Goal: Information Seeking & Learning: Check status

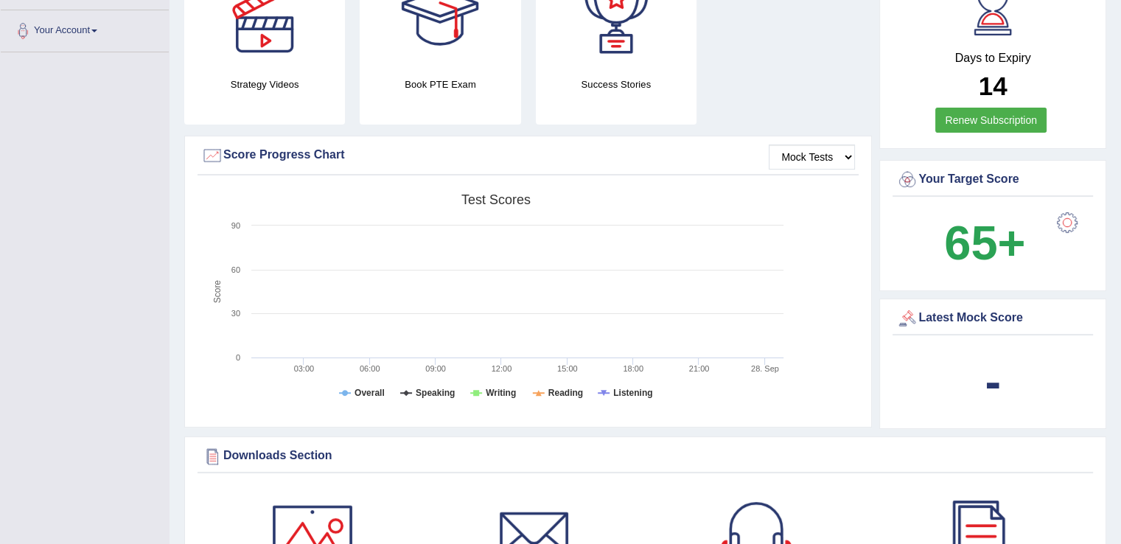
scroll to position [319, 0]
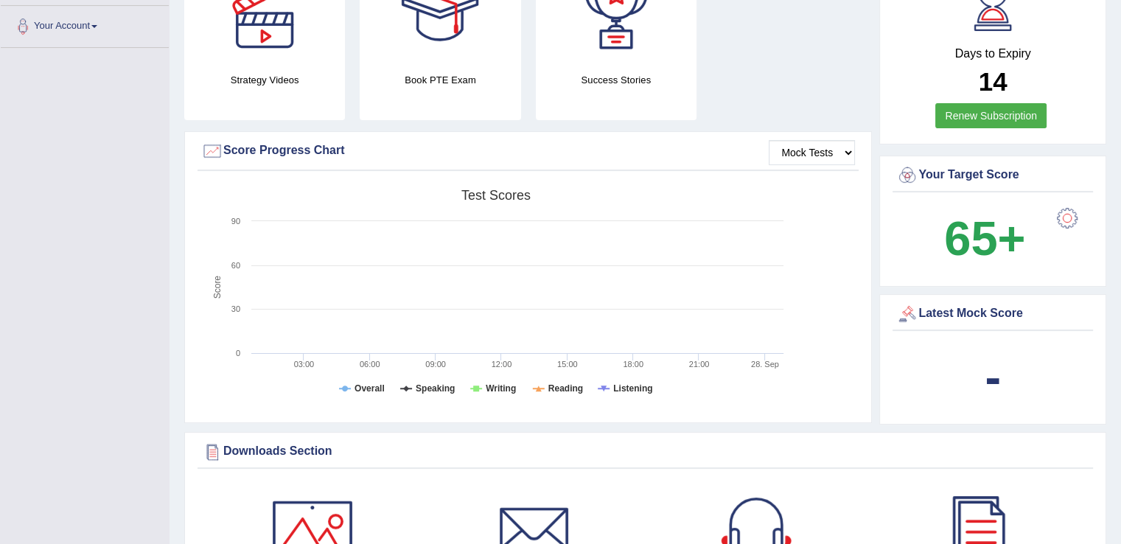
drag, startPoint x: 1124, startPoint y: 106, endPoint x: 1130, endPoint y: 183, distance: 77.7
click at [849, 149] on select "Mock Tests" at bounding box center [812, 152] width 86 height 25
click at [769, 140] on select "Mock Tests" at bounding box center [812, 152] width 86 height 25
click at [816, 146] on select "Mock Tests" at bounding box center [812, 152] width 86 height 25
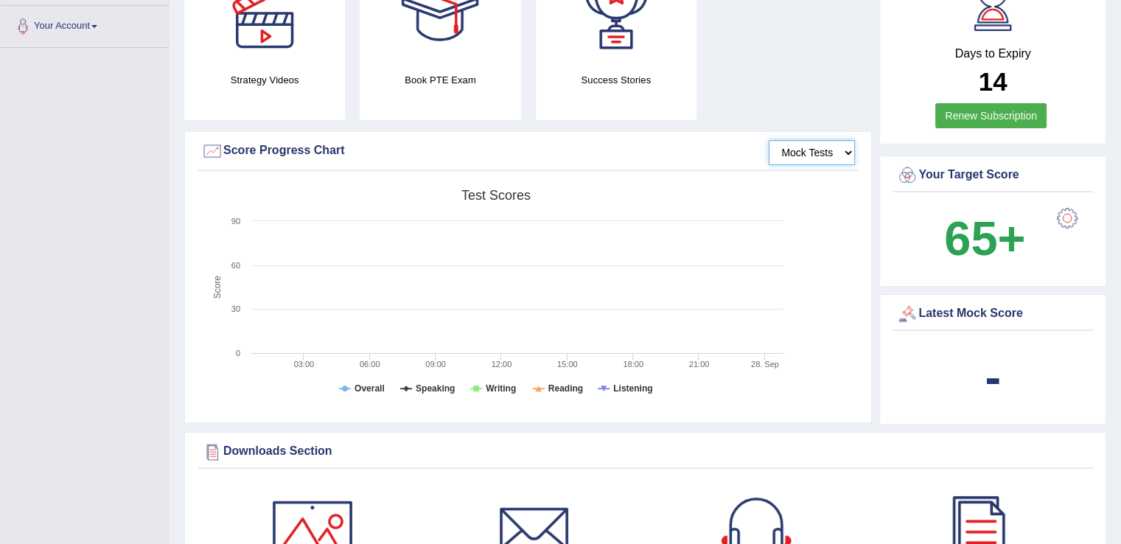
click at [812, 161] on select "Mock Tests" at bounding box center [812, 152] width 86 height 25
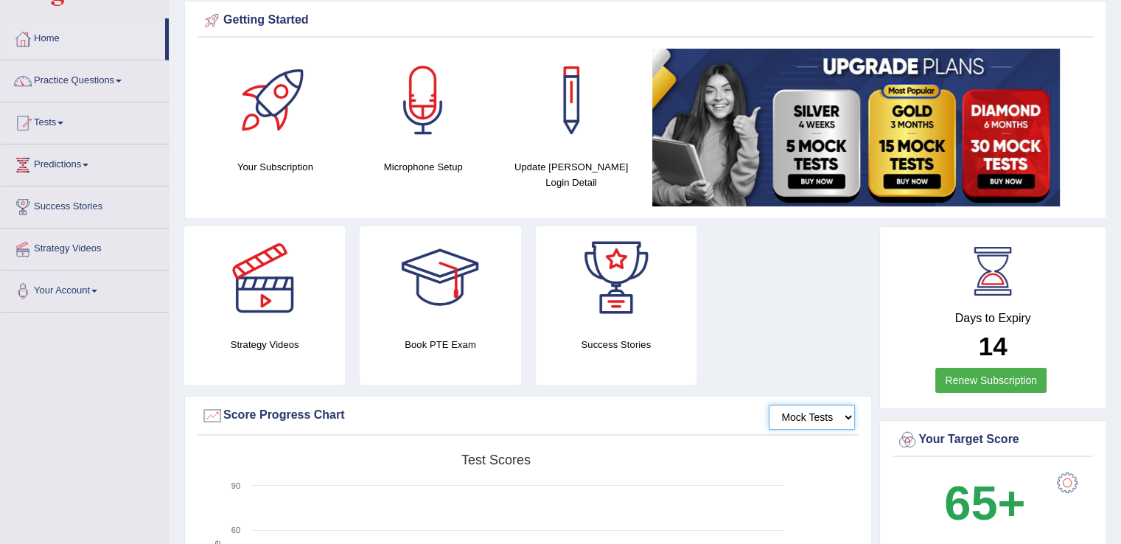
scroll to position [15, 0]
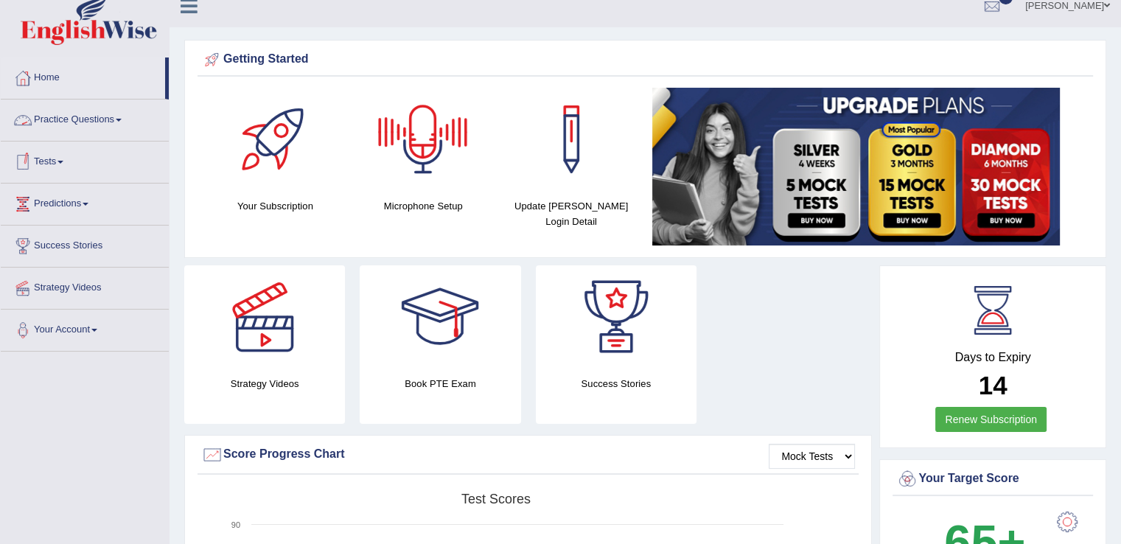
click at [63, 161] on span at bounding box center [60, 162] width 6 height 3
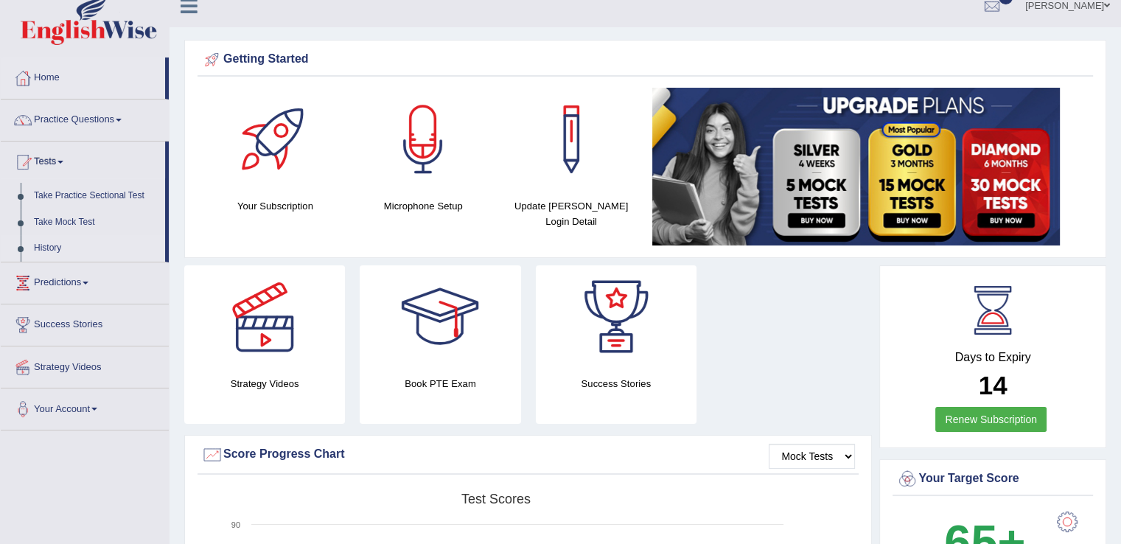
click at [49, 241] on link "History" at bounding box center [96, 248] width 138 height 27
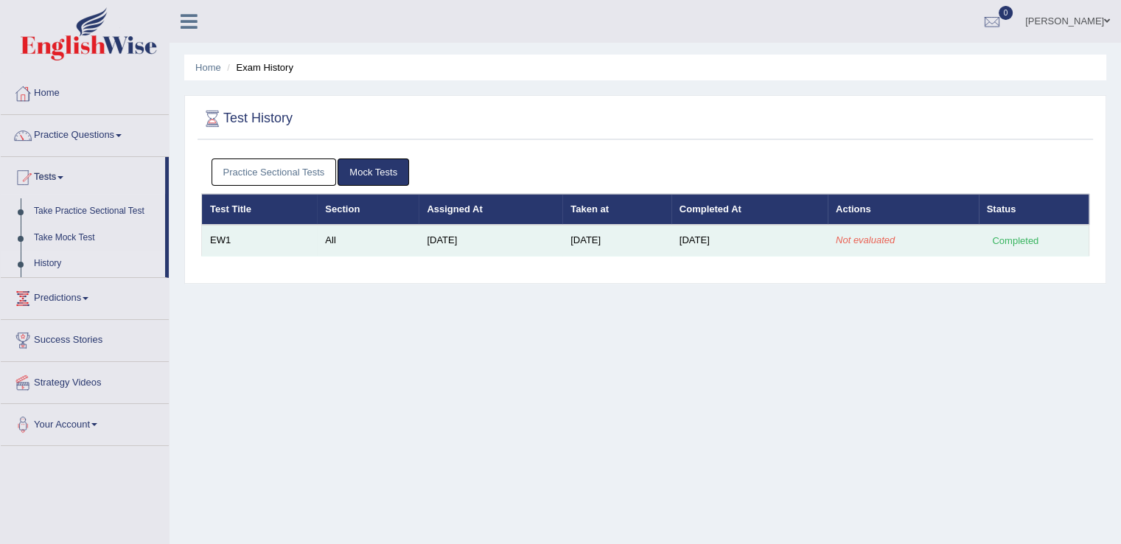
click at [458, 242] on td "[DATE]" at bounding box center [491, 240] width 144 height 31
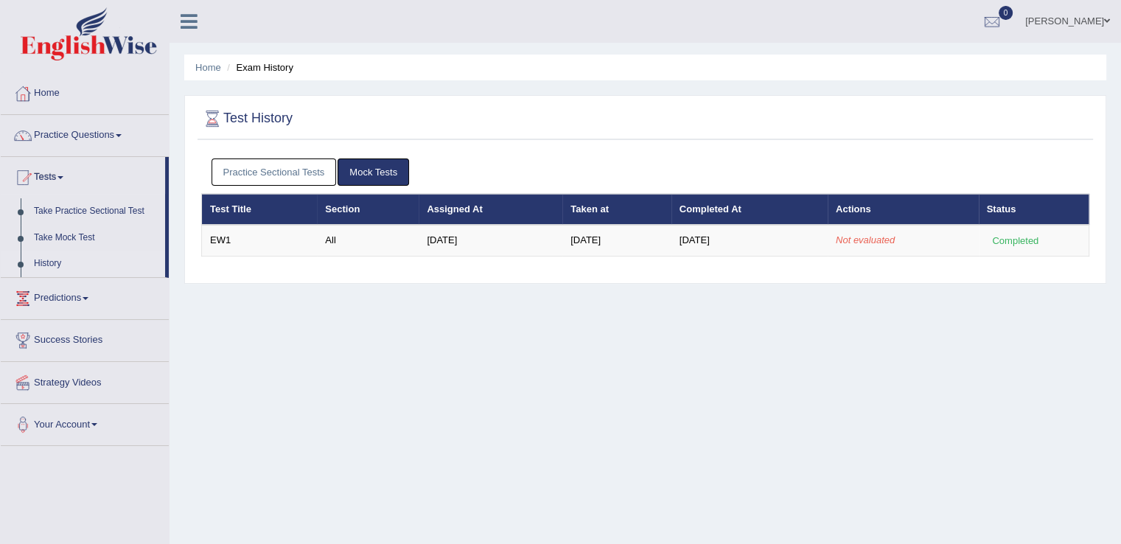
click at [183, 234] on div "Home Exam History Test History Practice Sectional Tests Mock Tests Test Title S…" at bounding box center [644, 368] width 951 height 737
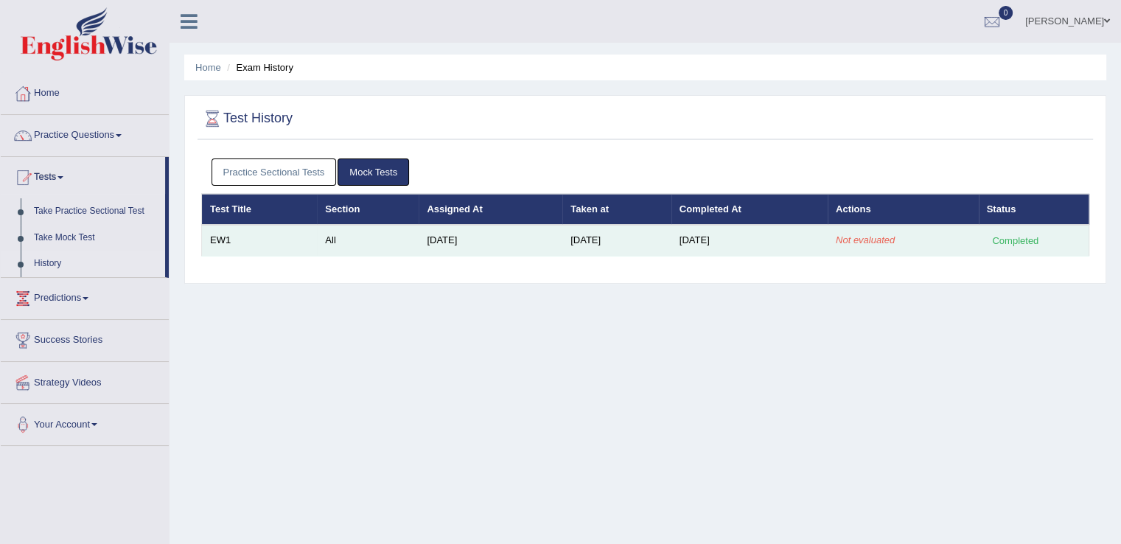
click at [215, 241] on td "EW1" at bounding box center [260, 240] width 116 height 31
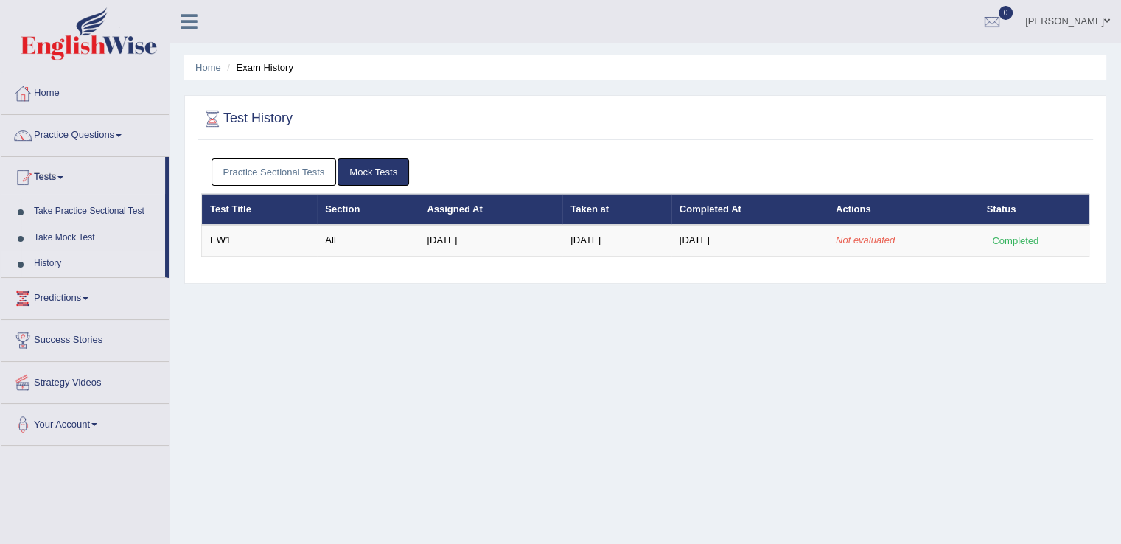
click at [294, 290] on div "Home Exam History Test History Practice Sectional Tests Mock Tests Test Title S…" at bounding box center [644, 368] width 951 height 737
click at [992, 27] on div at bounding box center [992, 22] width 22 height 22
click at [930, 54] on link "See All Alerts" at bounding box center [903, 62] width 82 height 16
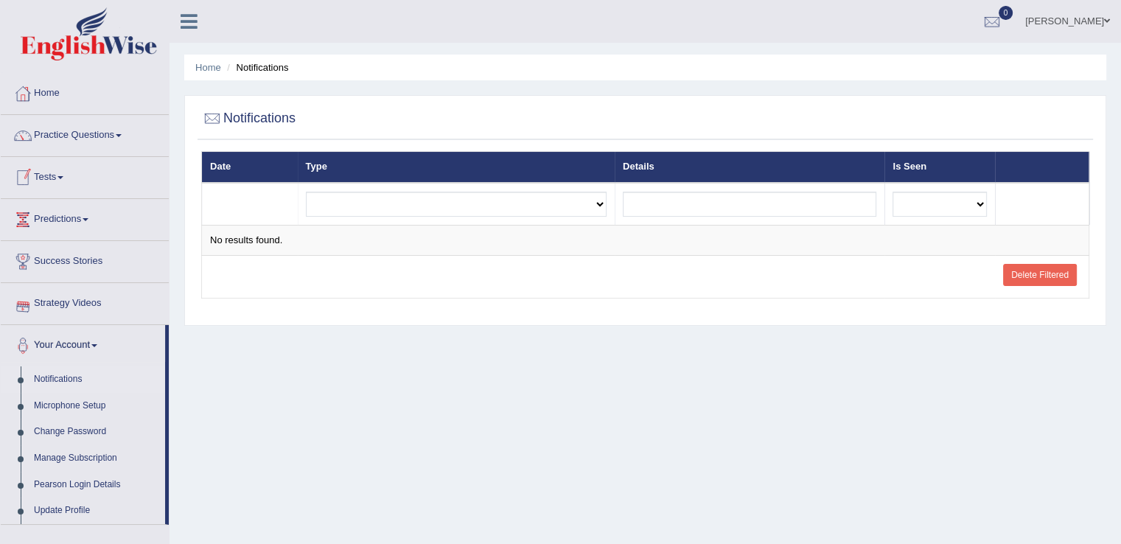
click at [93, 223] on link "Predictions" at bounding box center [85, 217] width 168 height 37
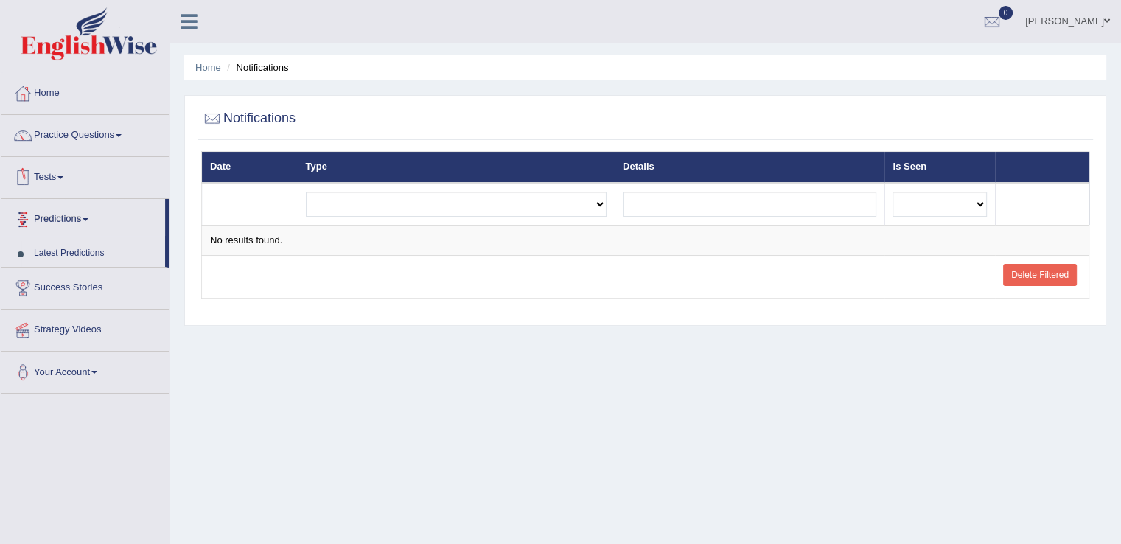
click at [62, 169] on link "Tests" at bounding box center [85, 175] width 168 height 37
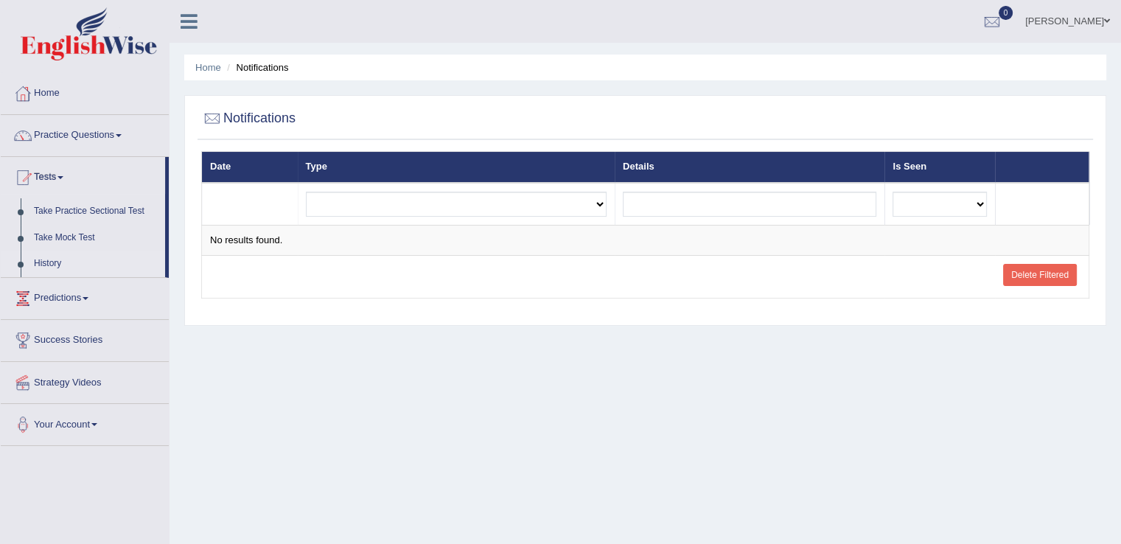
click at [59, 260] on link "History" at bounding box center [96, 264] width 138 height 27
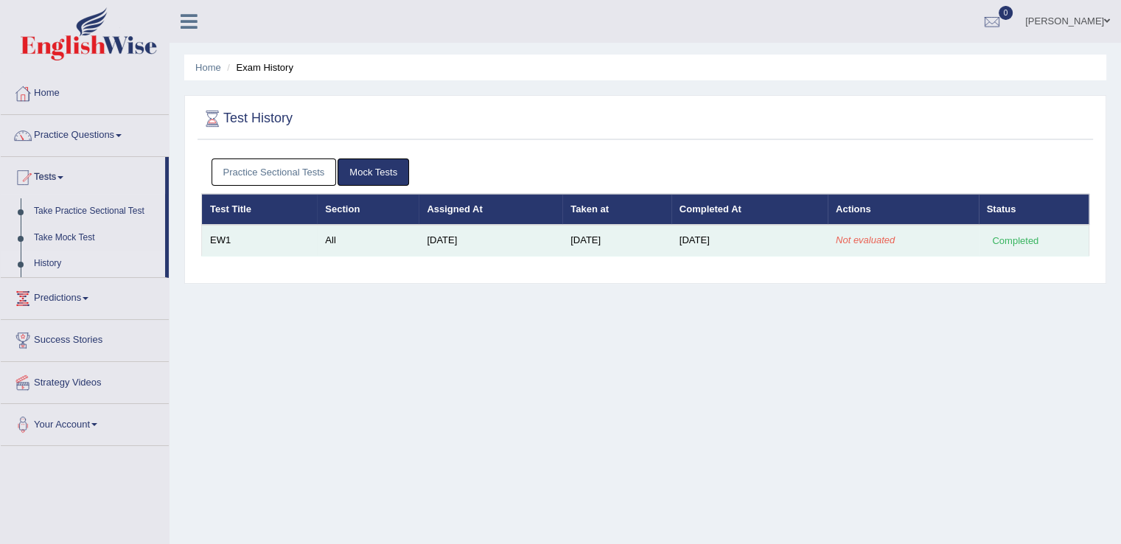
click at [317, 242] on td "All" at bounding box center [368, 240] width 102 height 31
click at [419, 250] on td "[DATE]" at bounding box center [491, 240] width 144 height 31
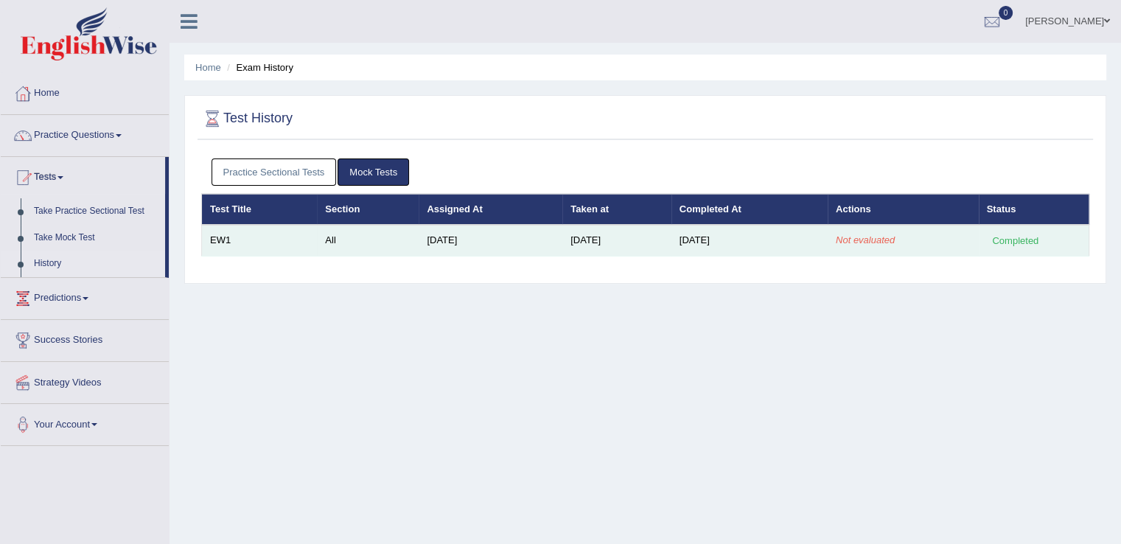
click at [215, 239] on td "EW1" at bounding box center [260, 240] width 116 height 31
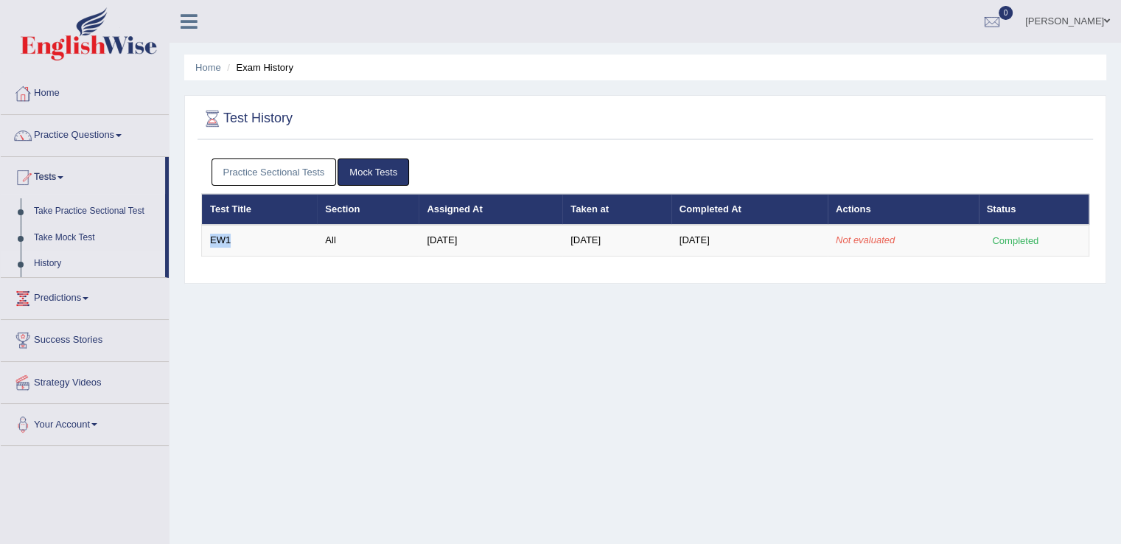
click at [55, 257] on link "History" at bounding box center [96, 264] width 138 height 27
click at [80, 237] on link "Take Mock Test" at bounding box center [96, 238] width 138 height 27
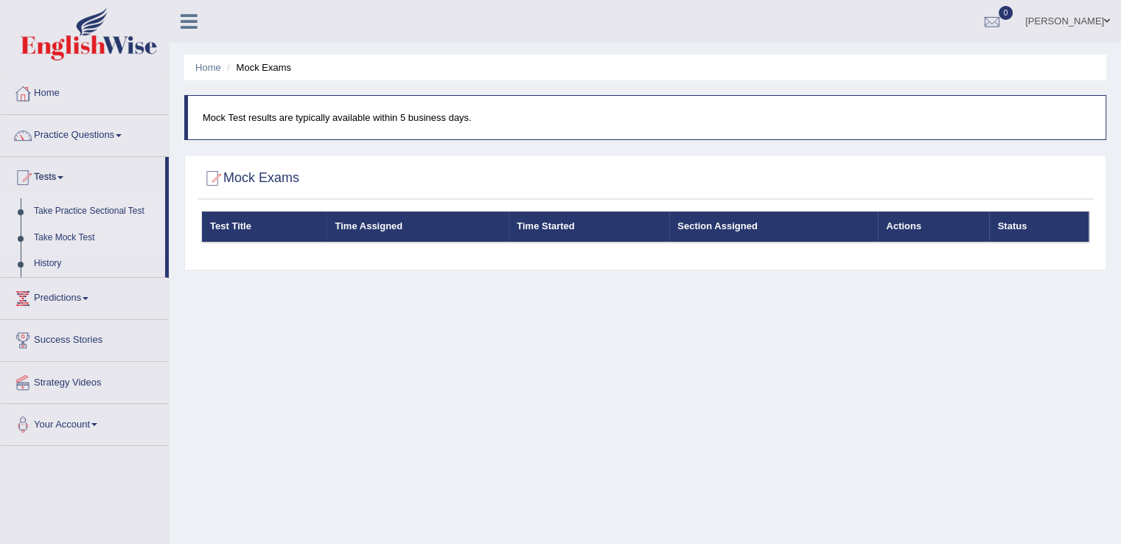
click at [91, 213] on link "Take Practice Sectional Test" at bounding box center [96, 211] width 138 height 27
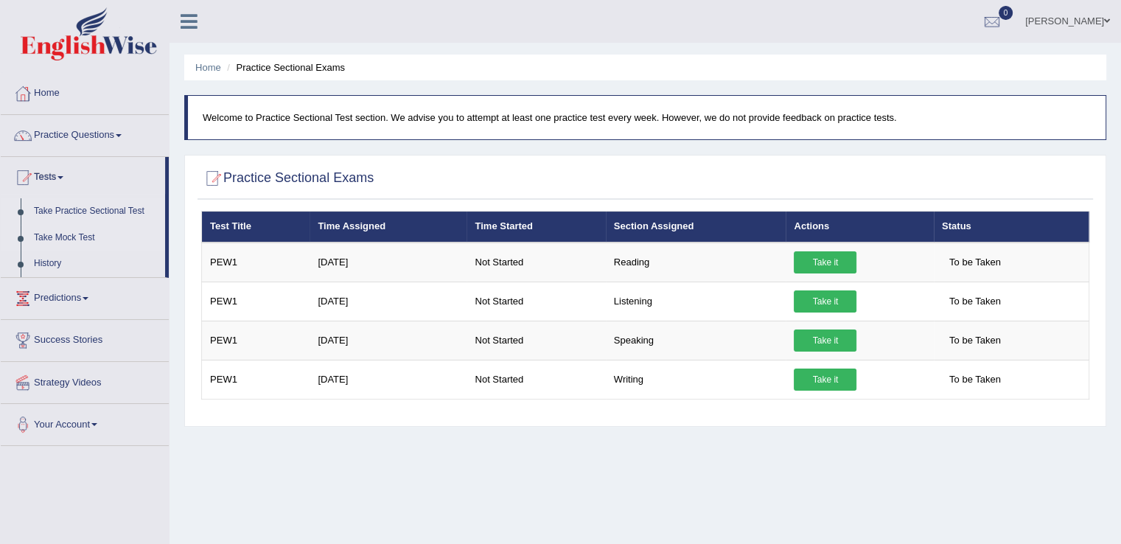
click at [82, 235] on link "Take Mock Test" at bounding box center [96, 238] width 138 height 27
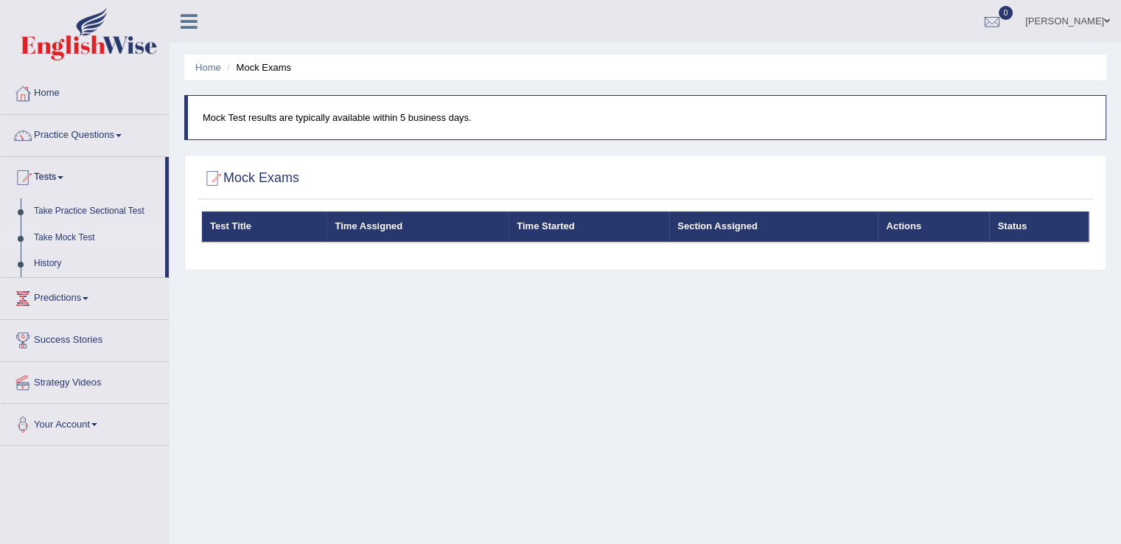
click at [83, 234] on link "Take Mock Test" at bounding box center [96, 238] width 138 height 27
click at [91, 233] on link "Take Mock Test" at bounding box center [96, 238] width 138 height 27
click at [50, 256] on link "History" at bounding box center [96, 264] width 138 height 27
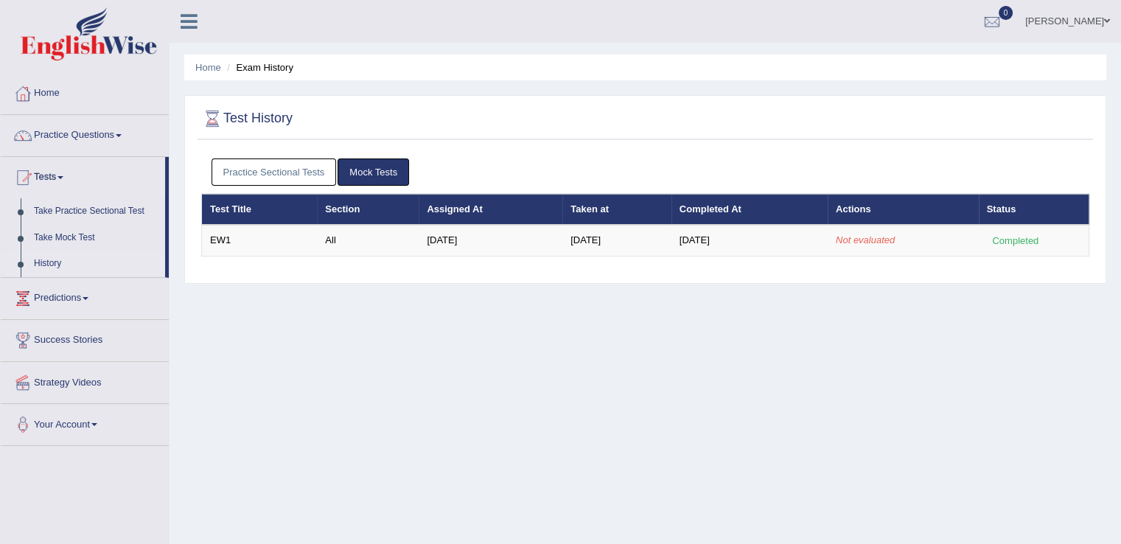
click at [374, 169] on link "Mock Tests" at bounding box center [373, 171] width 71 height 27
click at [63, 178] on link "Tests" at bounding box center [83, 175] width 164 height 37
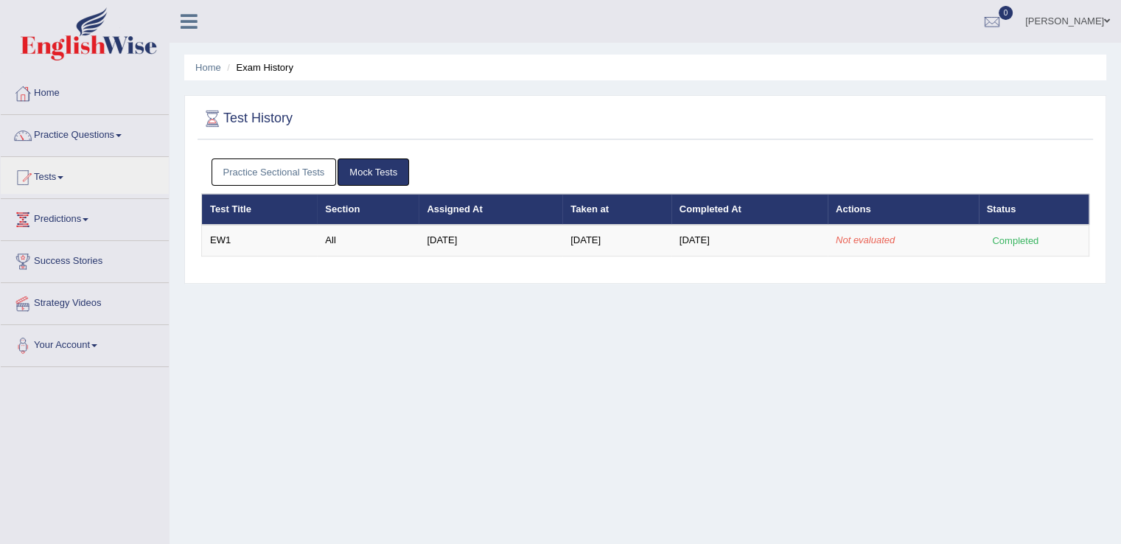
click at [44, 92] on link "Home" at bounding box center [85, 91] width 168 height 37
click at [44, 92] on link "Home" at bounding box center [83, 91] width 164 height 37
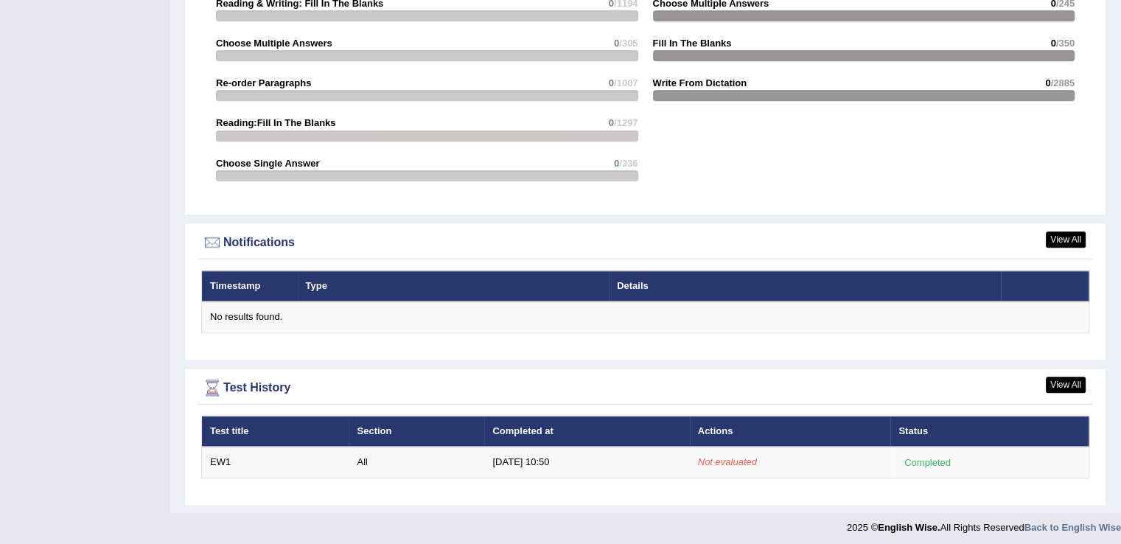
scroll to position [1582, 0]
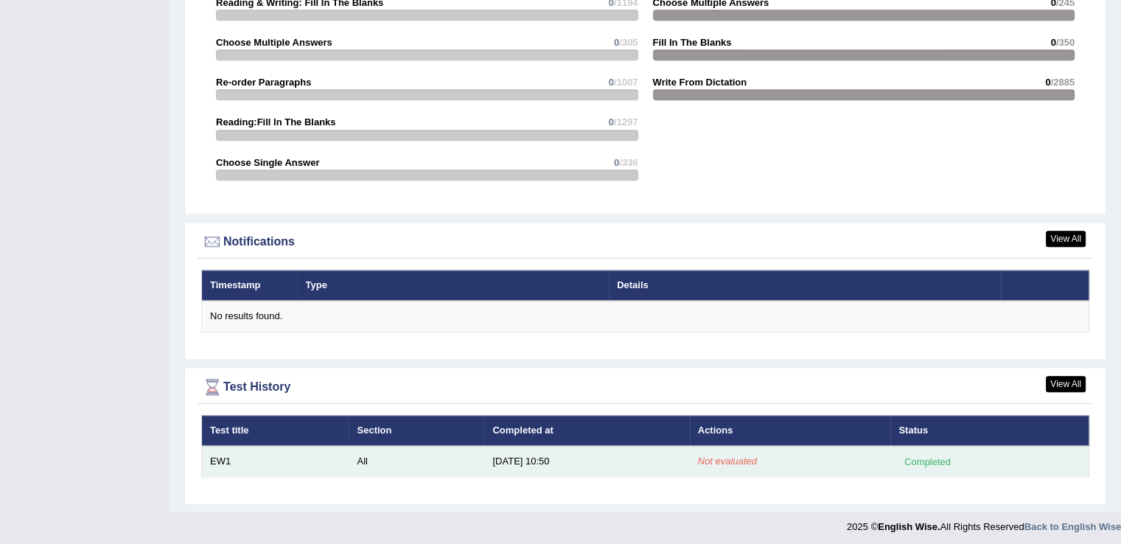
click at [376, 458] on td "All" at bounding box center [417, 461] width 136 height 31
click at [340, 458] on td "EW1" at bounding box center [275, 461] width 147 height 31
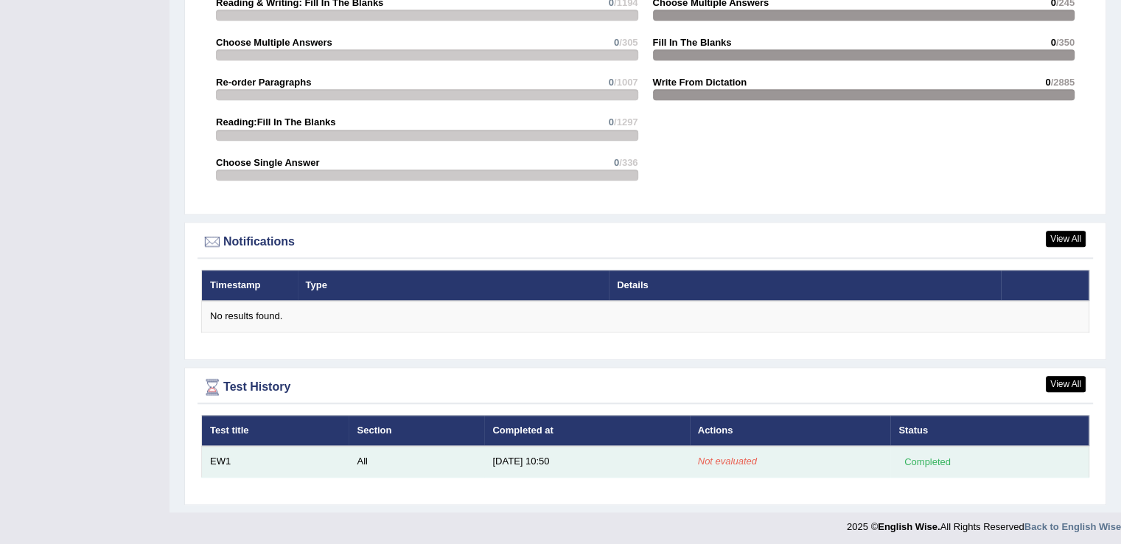
click at [223, 460] on td "EW1" at bounding box center [275, 461] width 147 height 31
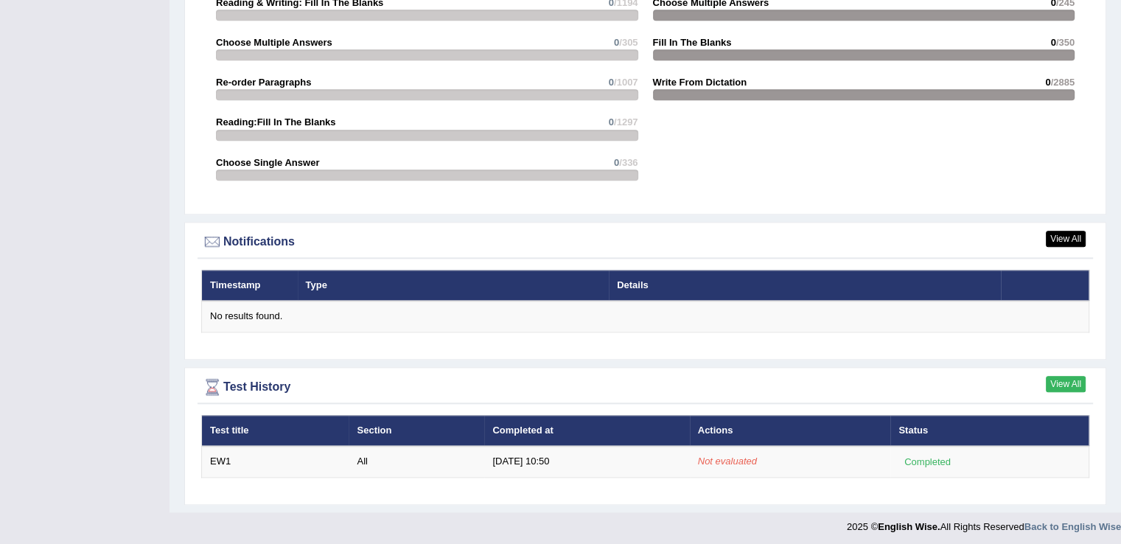
click at [1069, 376] on link "View All" at bounding box center [1066, 384] width 40 height 16
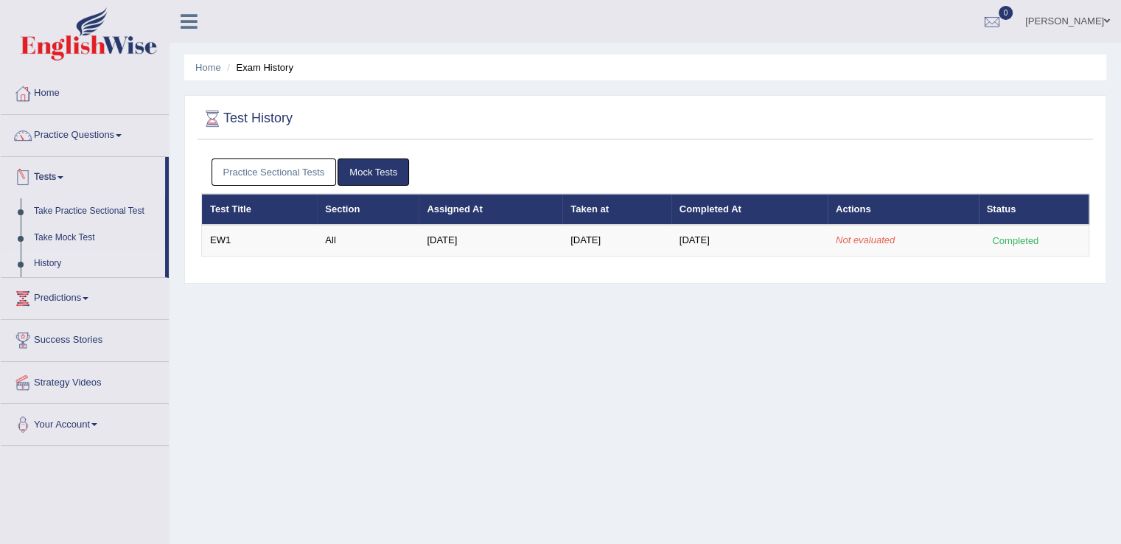
click at [59, 174] on link "Tests" at bounding box center [83, 175] width 164 height 37
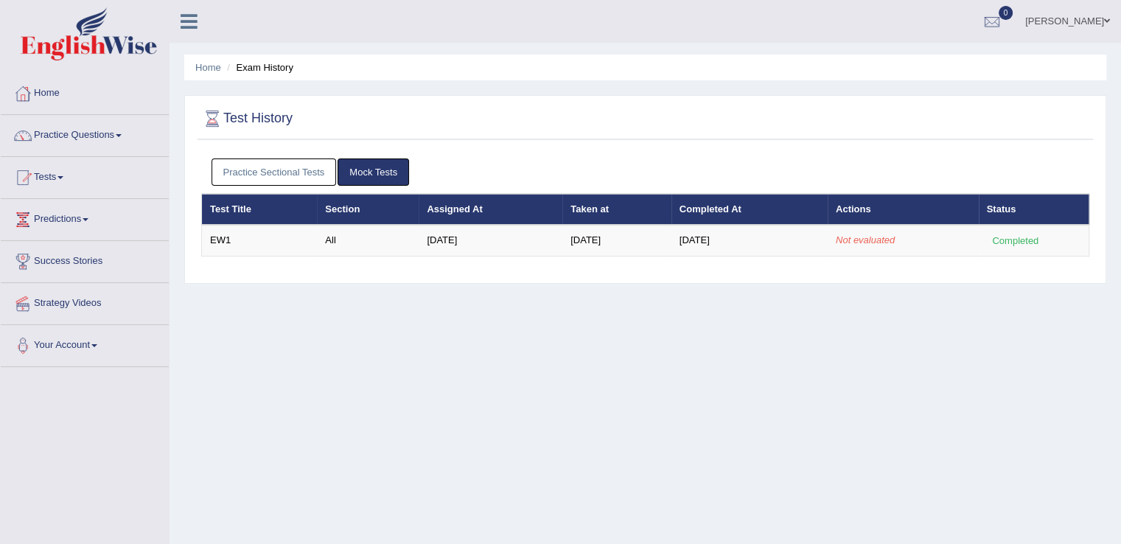
click at [59, 174] on link "Tests" at bounding box center [85, 175] width 168 height 37
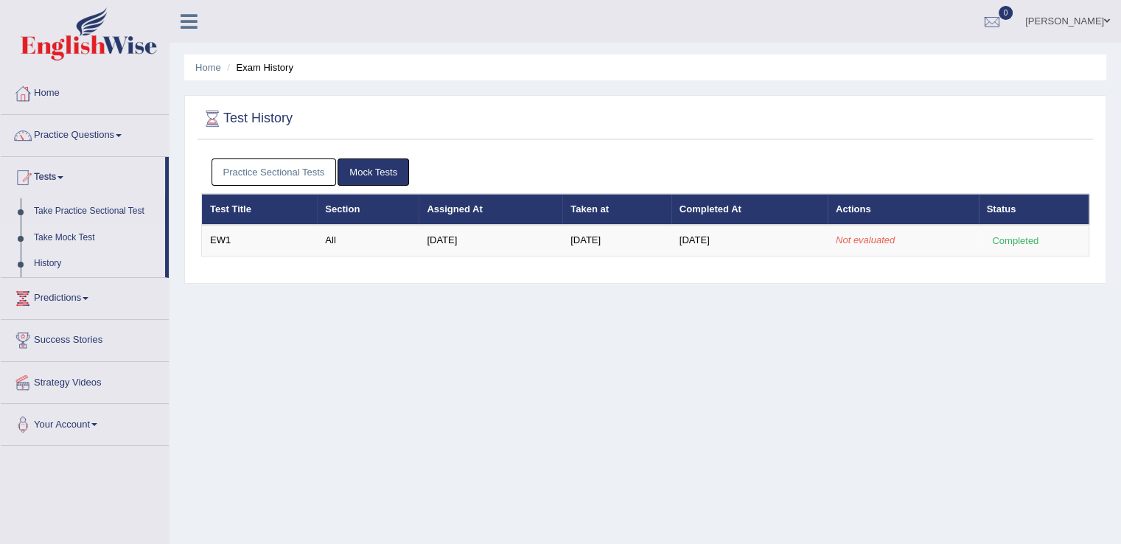
click at [73, 240] on link "Take Mock Test" at bounding box center [96, 238] width 138 height 27
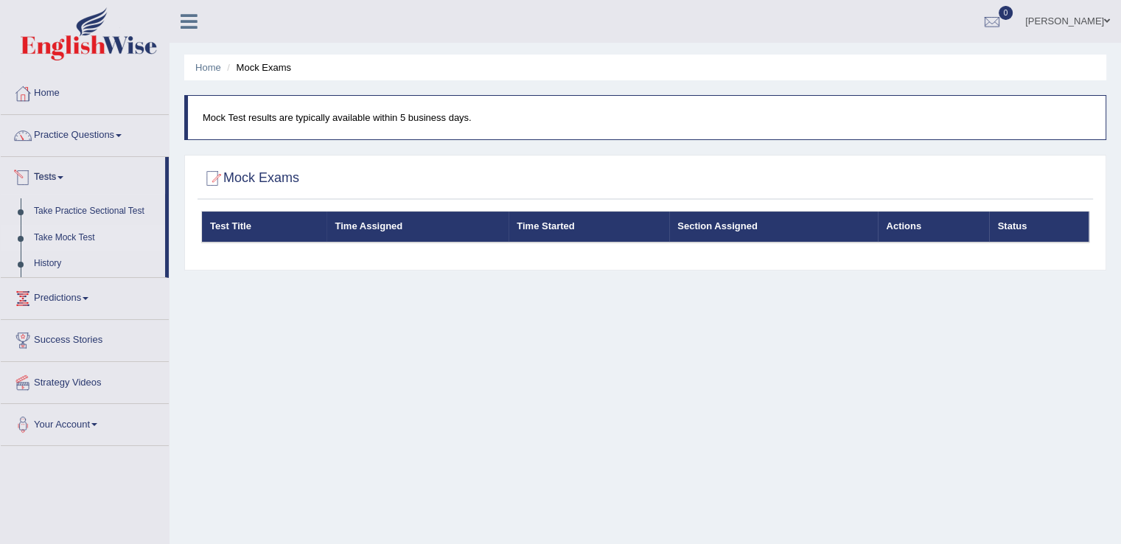
click at [77, 237] on link "Take Mock Test" at bounding box center [96, 238] width 138 height 27
click at [48, 260] on link "History" at bounding box center [96, 264] width 138 height 27
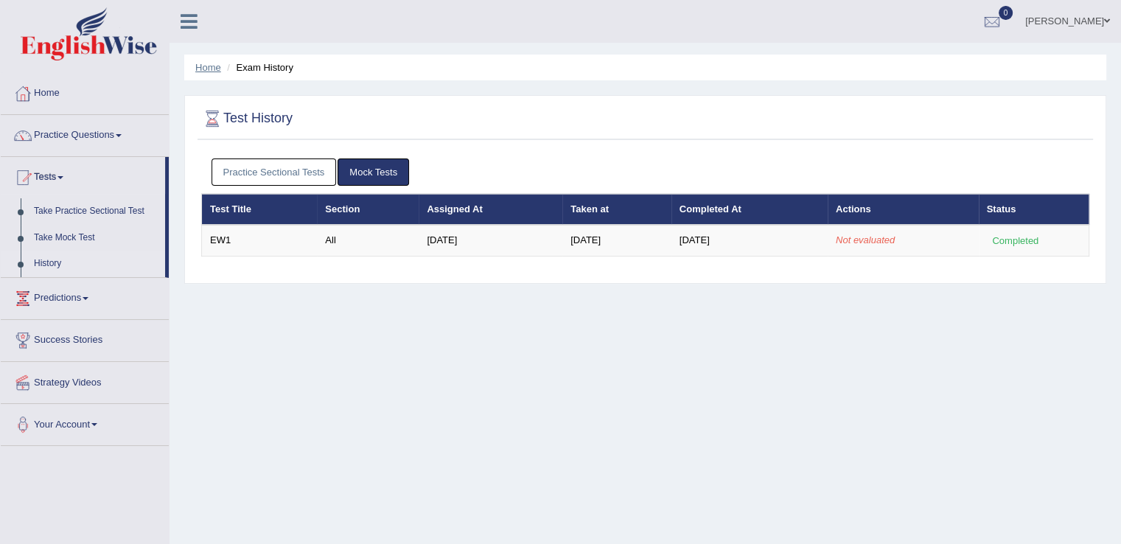
click at [209, 68] on link "Home" at bounding box center [208, 67] width 26 height 11
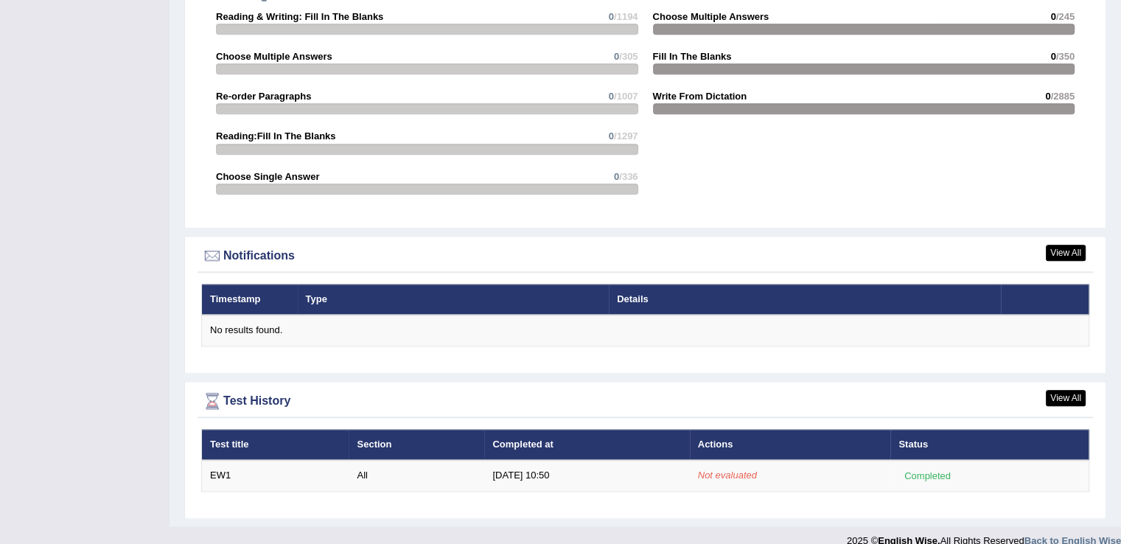
scroll to position [1571, 0]
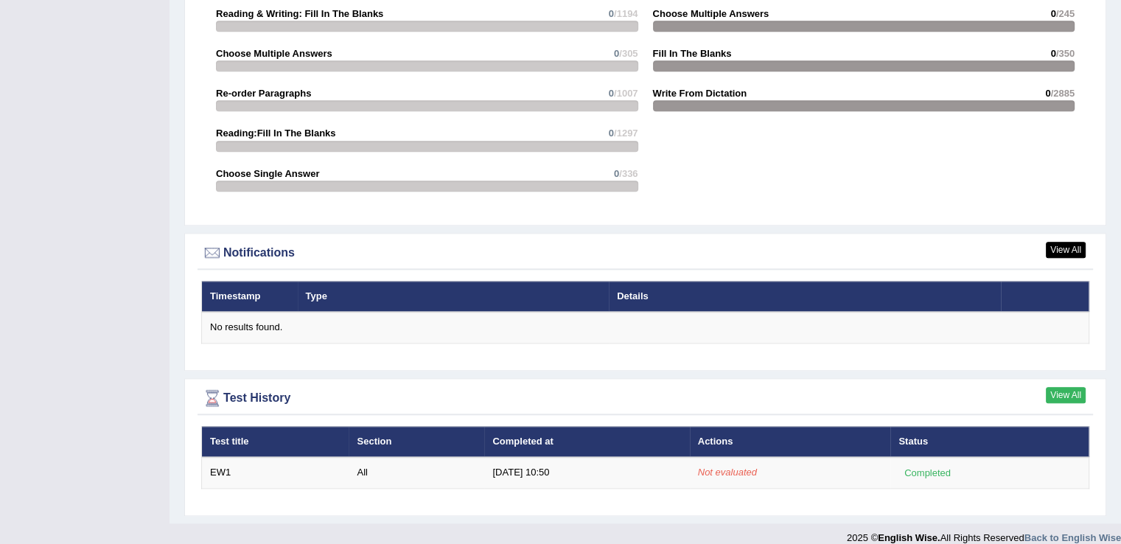
click at [1070, 392] on link "View All" at bounding box center [1066, 395] width 40 height 16
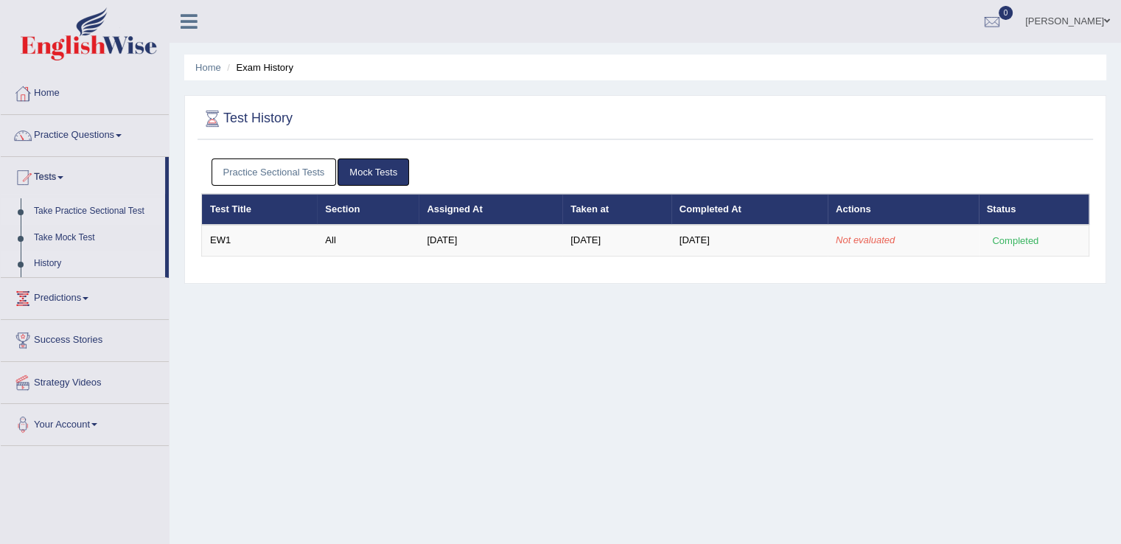
click at [141, 207] on link "Take Practice Sectional Test" at bounding box center [96, 211] width 138 height 27
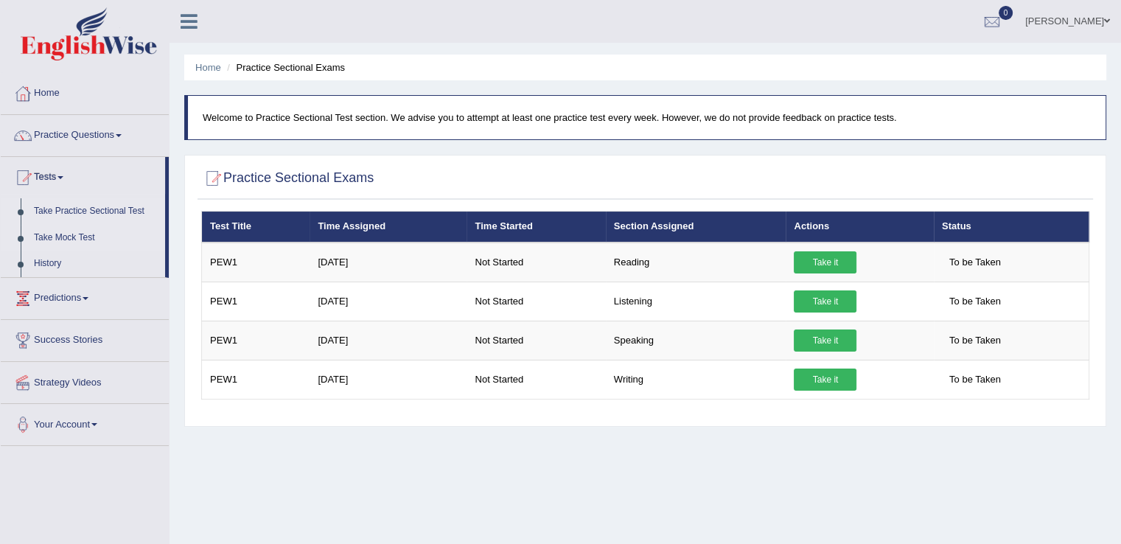
click at [96, 226] on link "Take Mock Test" at bounding box center [96, 238] width 138 height 27
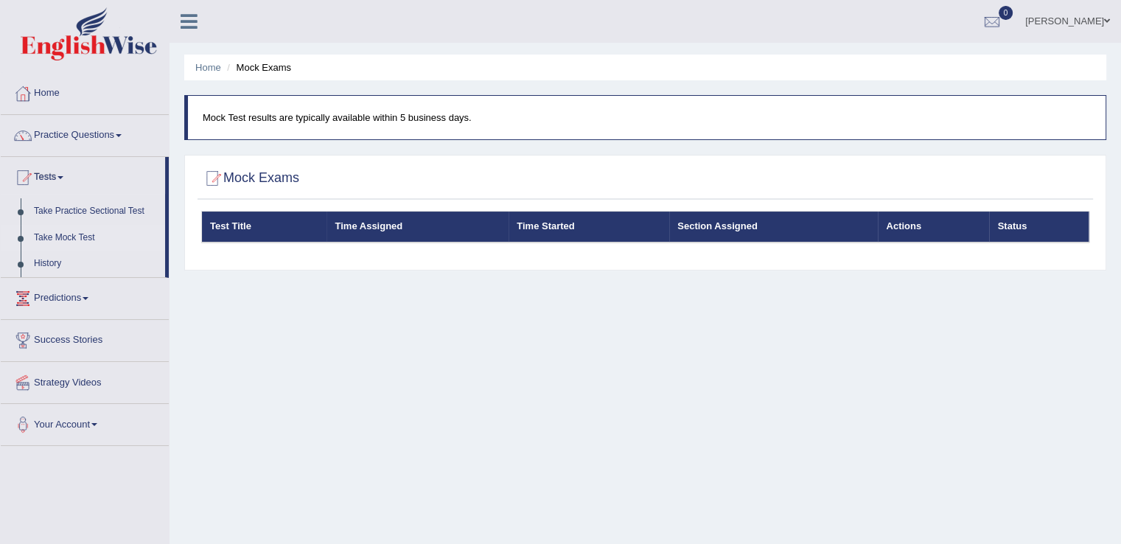
click at [84, 296] on link "Predictions" at bounding box center [85, 296] width 168 height 37
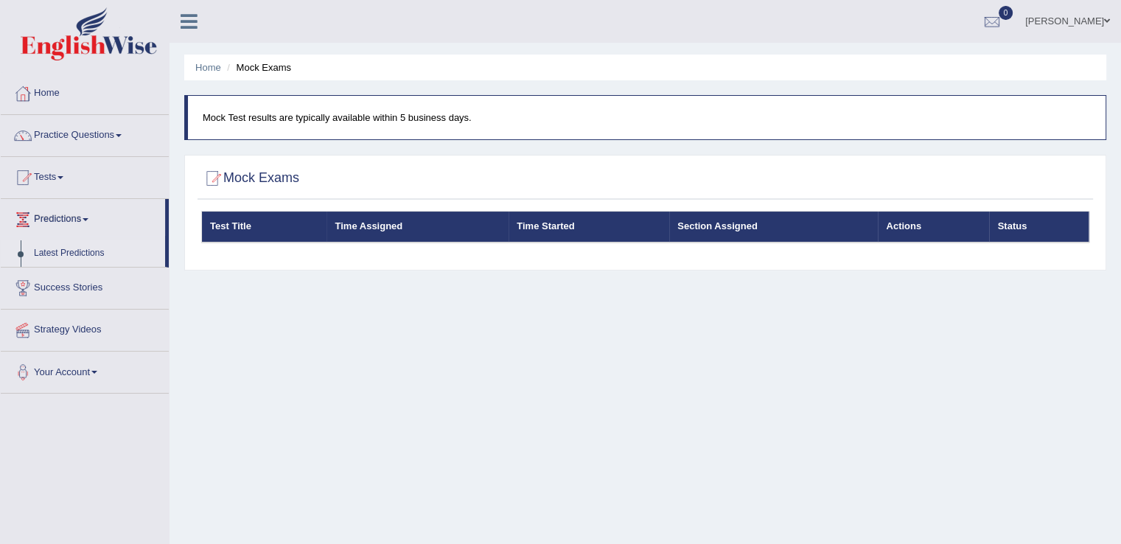
click at [67, 248] on link "Latest Predictions" at bounding box center [96, 253] width 138 height 27
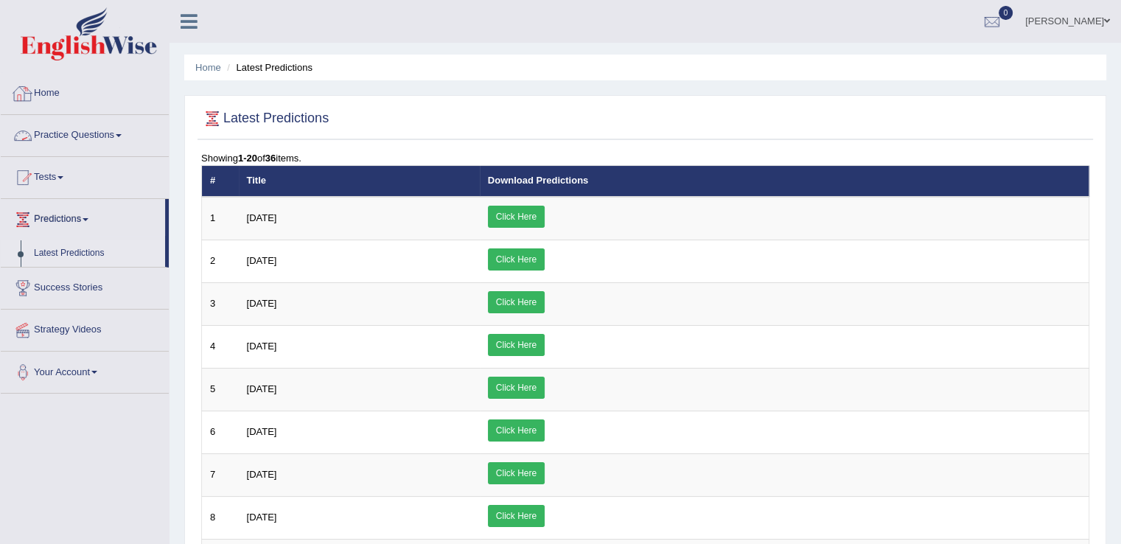
click at [113, 130] on link "Practice Questions" at bounding box center [85, 133] width 168 height 37
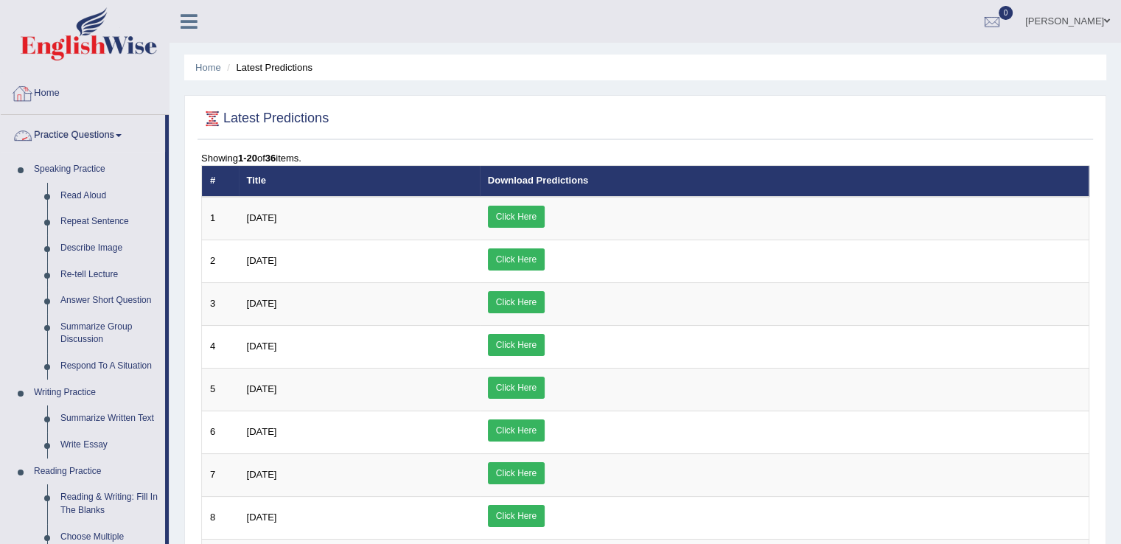
click at [57, 89] on link "Home" at bounding box center [85, 91] width 168 height 37
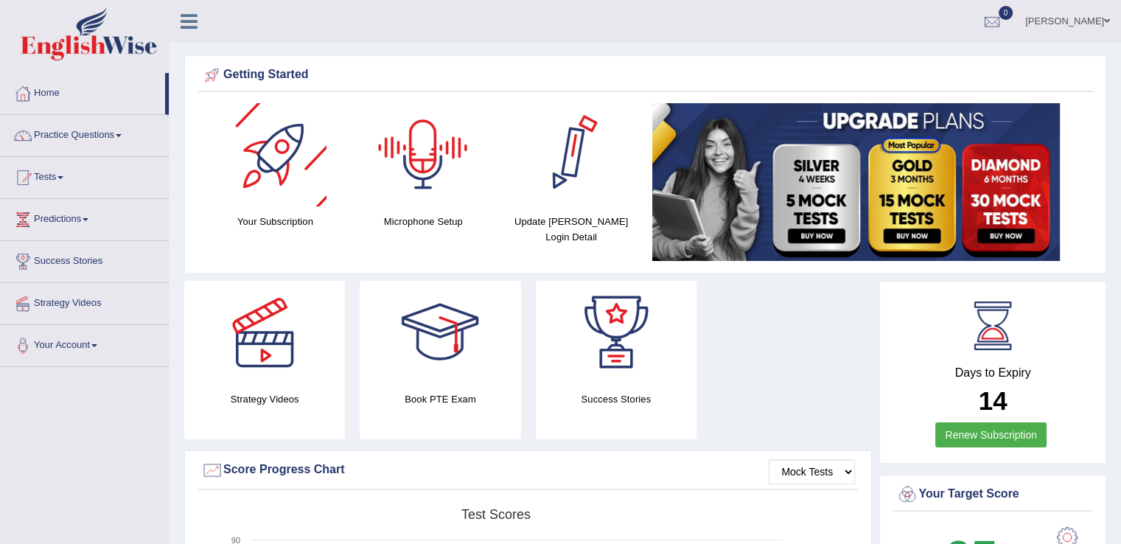
click at [275, 190] on div at bounding box center [274, 154] width 103 height 103
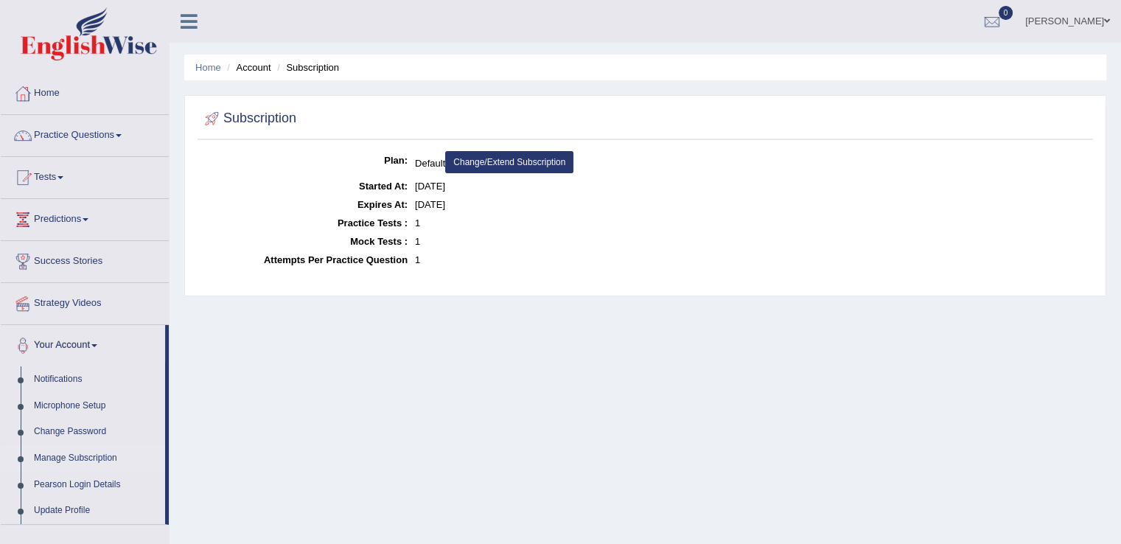
click at [510, 161] on link "Change/Extend Subscription" at bounding box center [509, 162] width 128 height 22
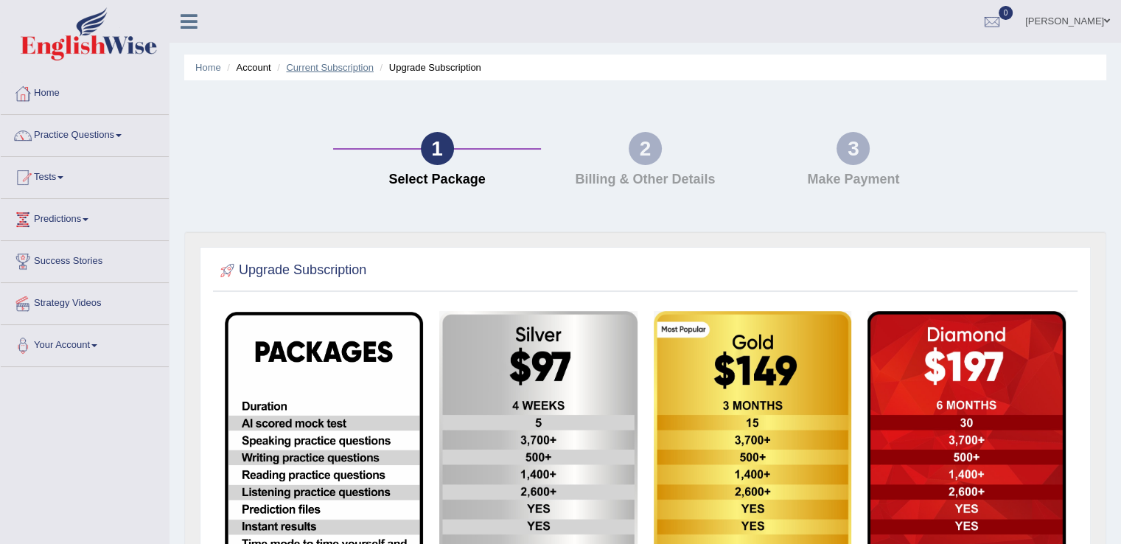
click at [323, 67] on link "Current Subscription" at bounding box center [330, 67] width 88 height 11
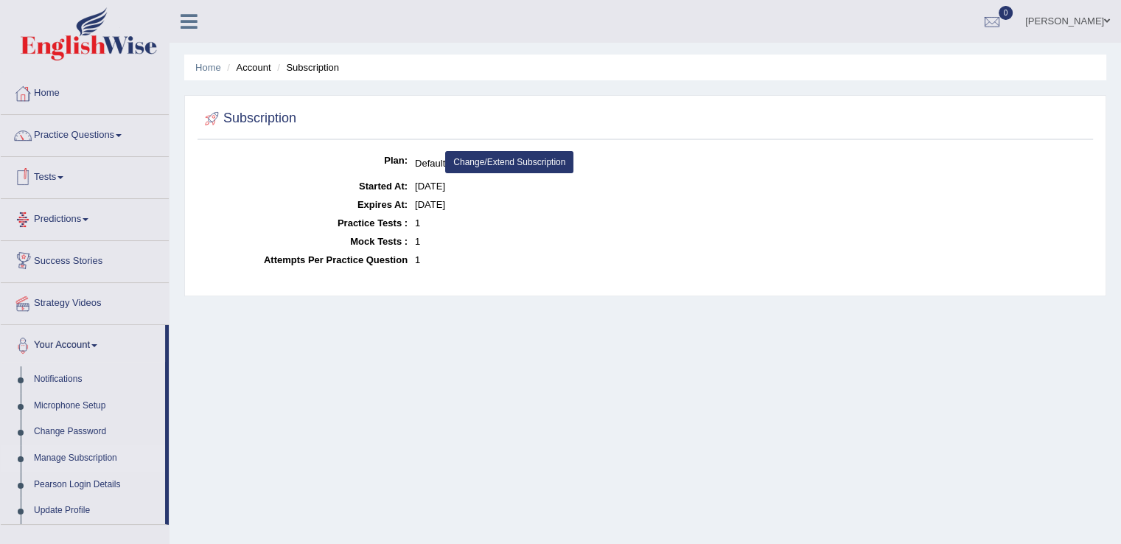
click at [64, 175] on link "Tests" at bounding box center [85, 175] width 168 height 37
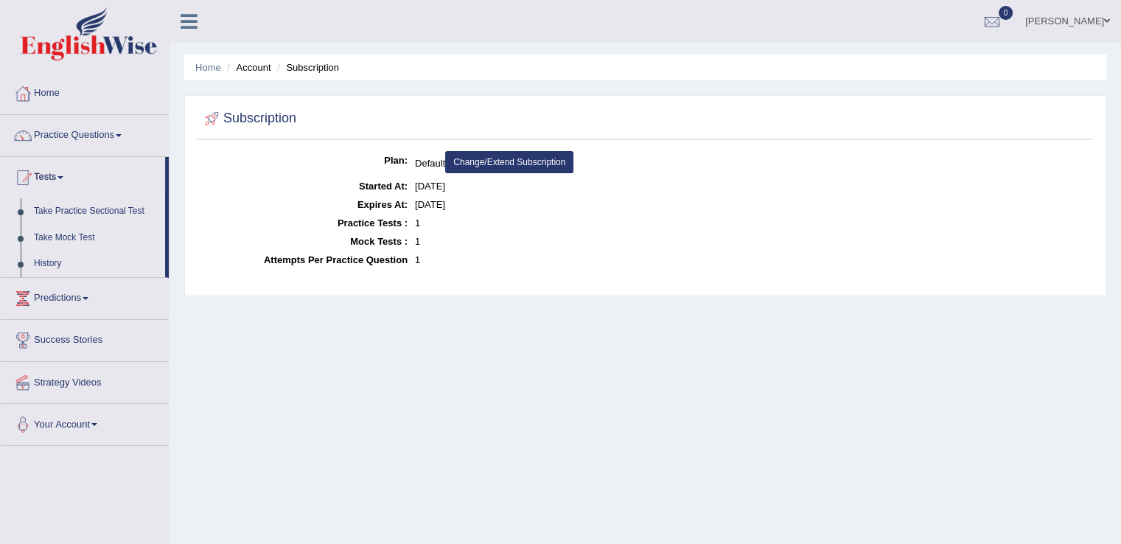
click at [69, 234] on link "Take Mock Test" at bounding box center [96, 238] width 138 height 27
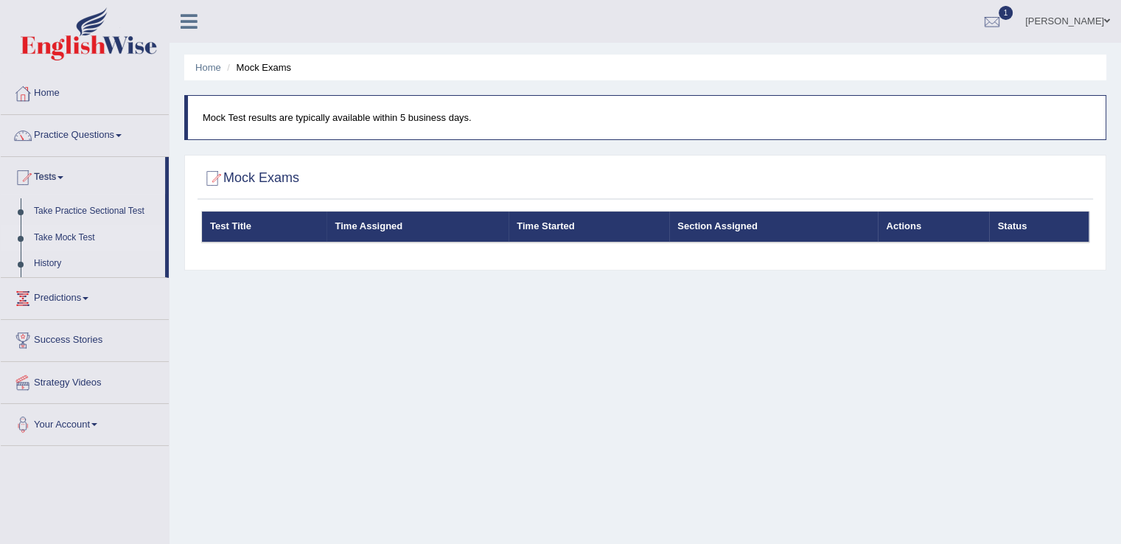
click at [77, 231] on link "Take Mock Test" at bounding box center [96, 238] width 138 height 27
click at [57, 181] on link "Tests" at bounding box center [83, 175] width 164 height 37
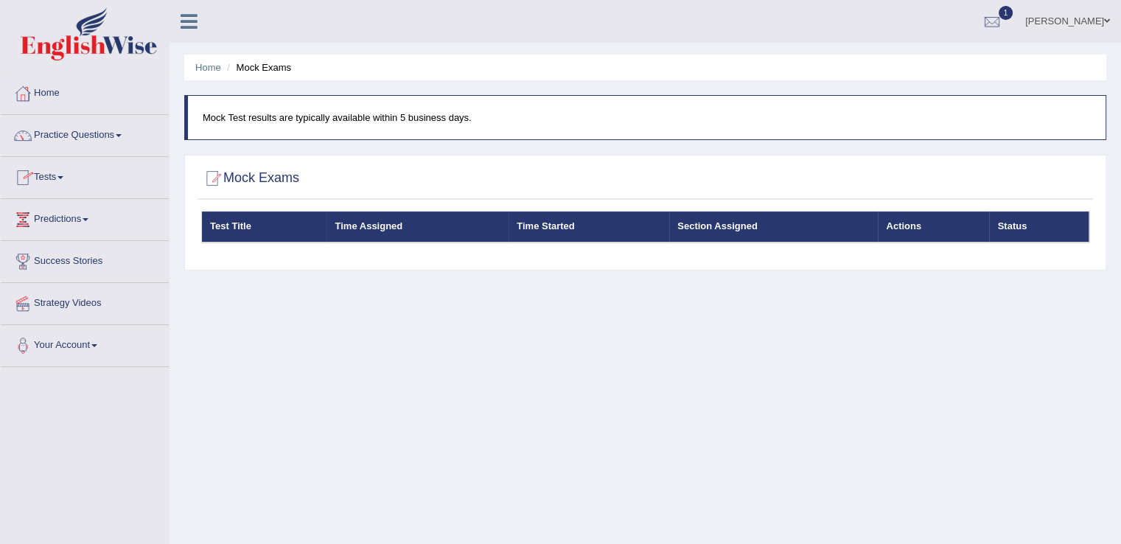
click at [57, 181] on link "Tests" at bounding box center [85, 175] width 168 height 37
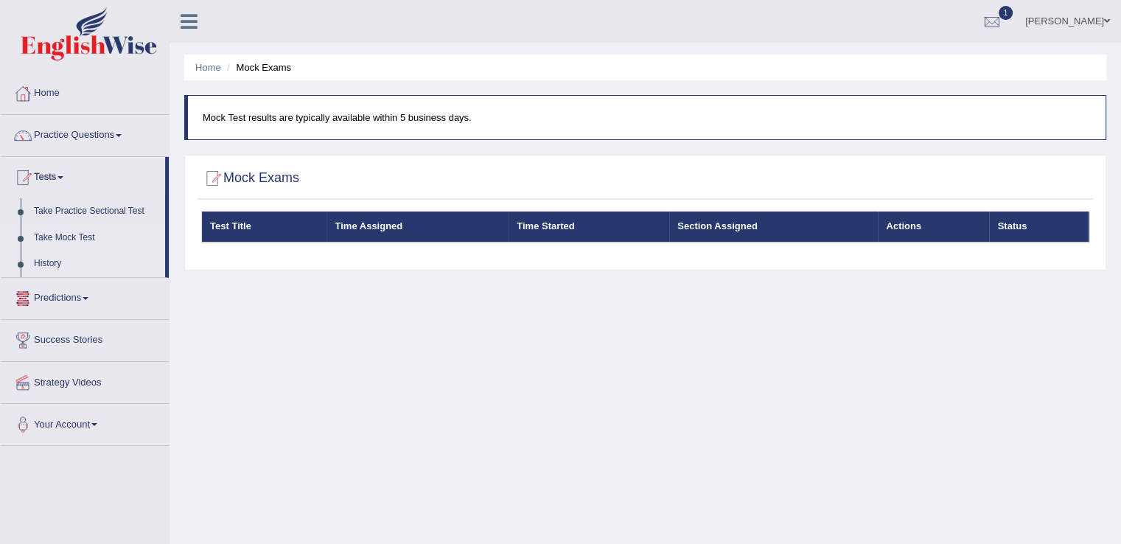
click at [50, 263] on link "History" at bounding box center [96, 264] width 138 height 27
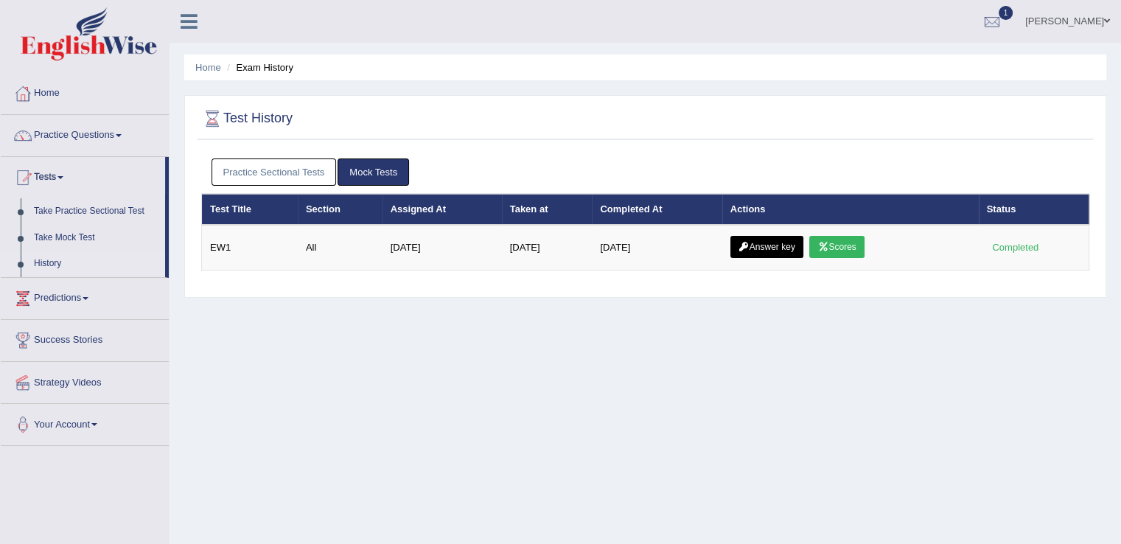
click at [73, 263] on link "History" at bounding box center [96, 264] width 138 height 27
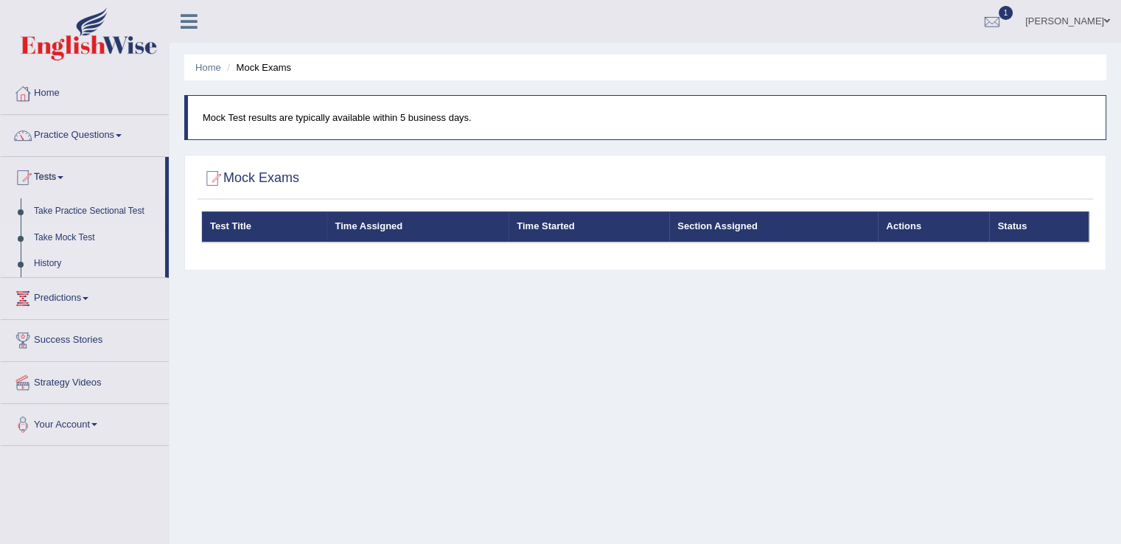
click at [60, 266] on link "History" at bounding box center [96, 264] width 138 height 27
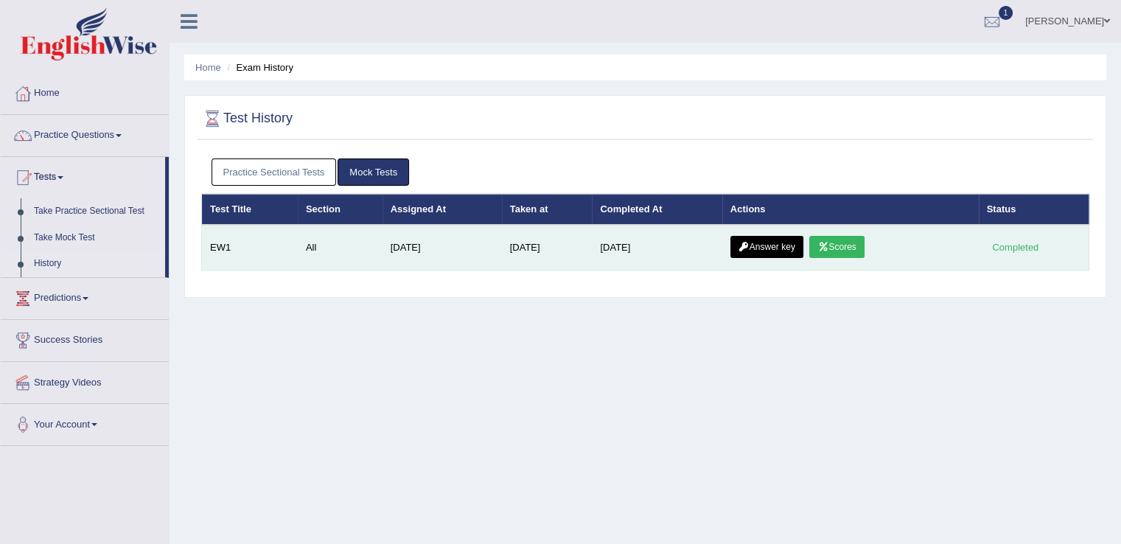
click at [525, 242] on td "[DATE]" at bounding box center [547, 248] width 91 height 46
click at [780, 241] on link "Answer key" at bounding box center [766, 247] width 73 height 22
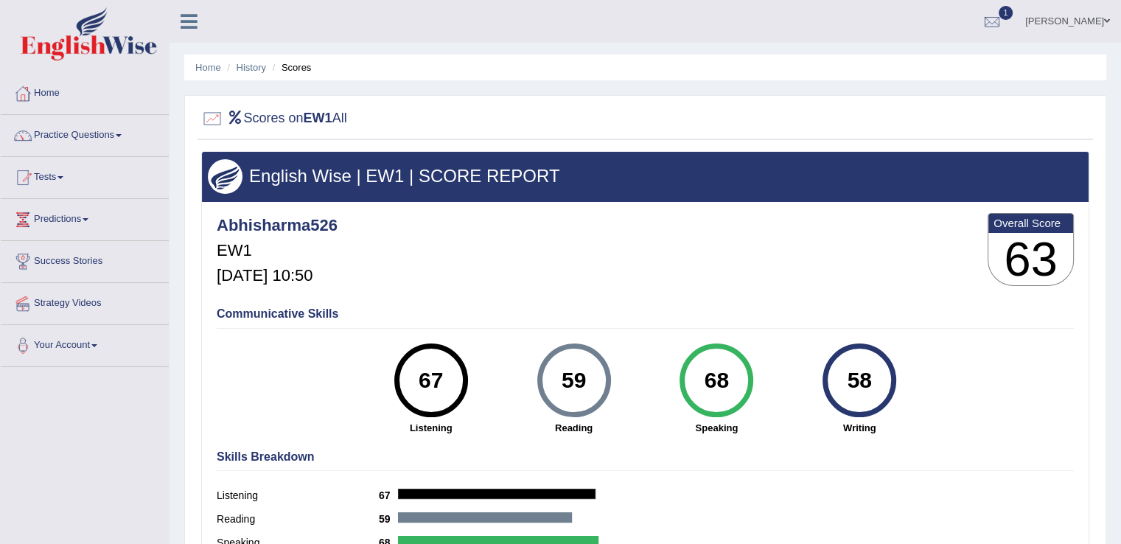
click at [273, 120] on h2 "Scores on EW1 All" at bounding box center [274, 119] width 146 height 22
click at [68, 181] on link "Tests" at bounding box center [85, 175] width 168 height 37
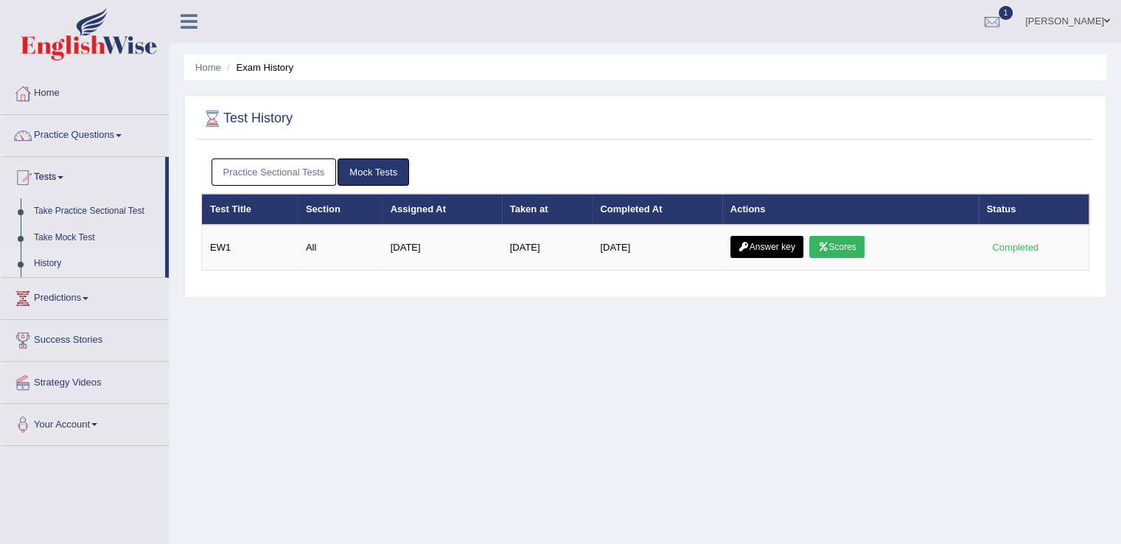
click at [775, 244] on link "Answer key" at bounding box center [766, 247] width 73 height 22
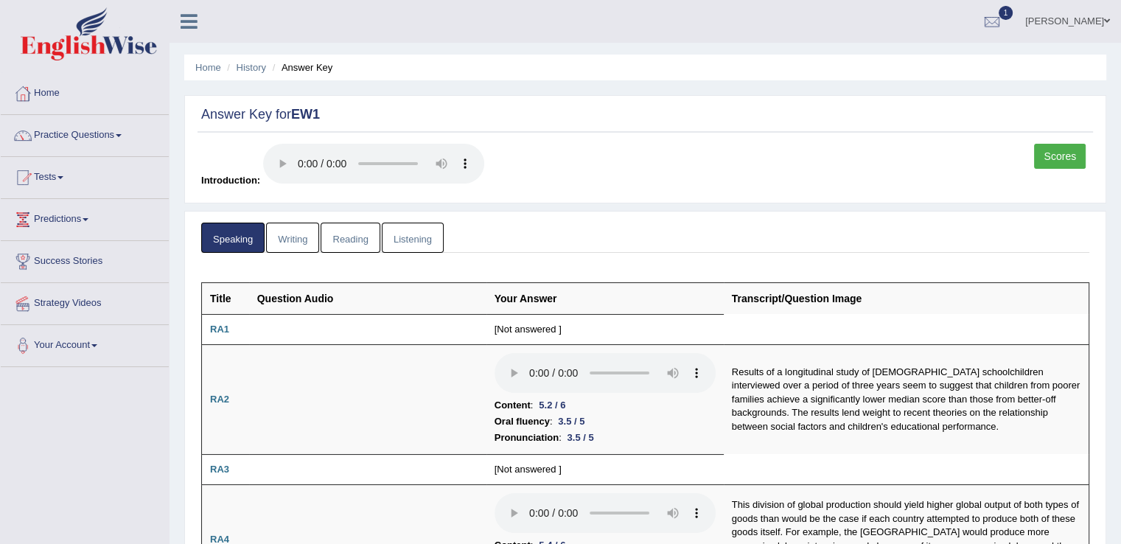
click at [280, 240] on link "Writing" at bounding box center [292, 238] width 53 height 30
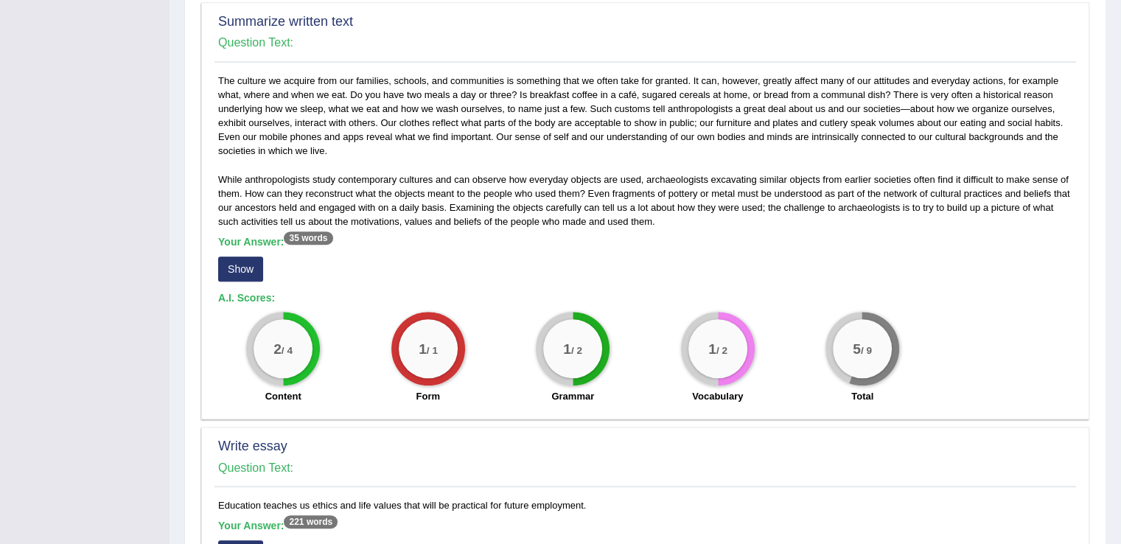
scroll to position [803, 0]
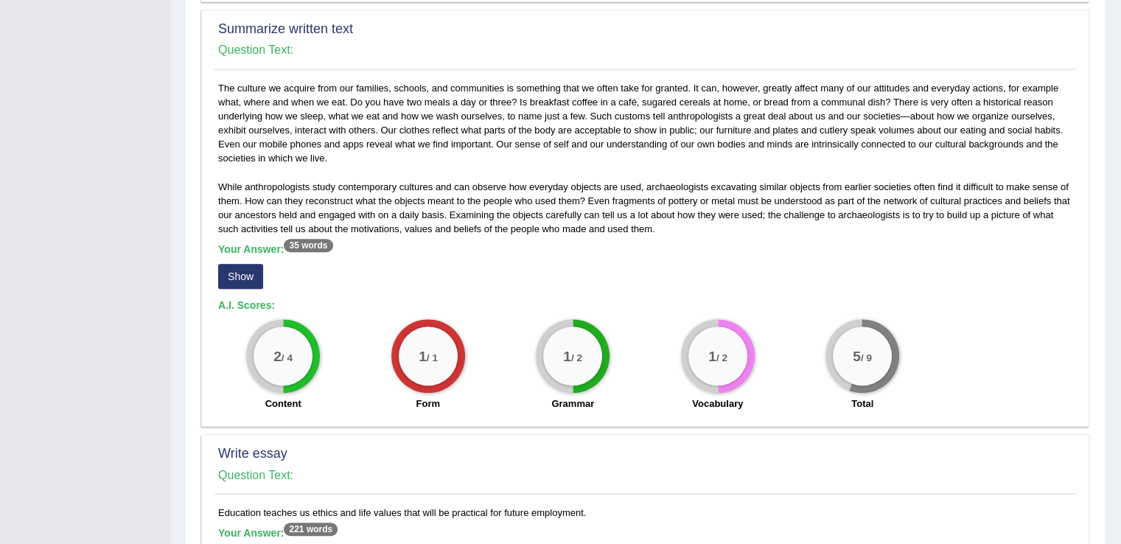
click at [242, 264] on button "Show" at bounding box center [240, 276] width 45 height 25
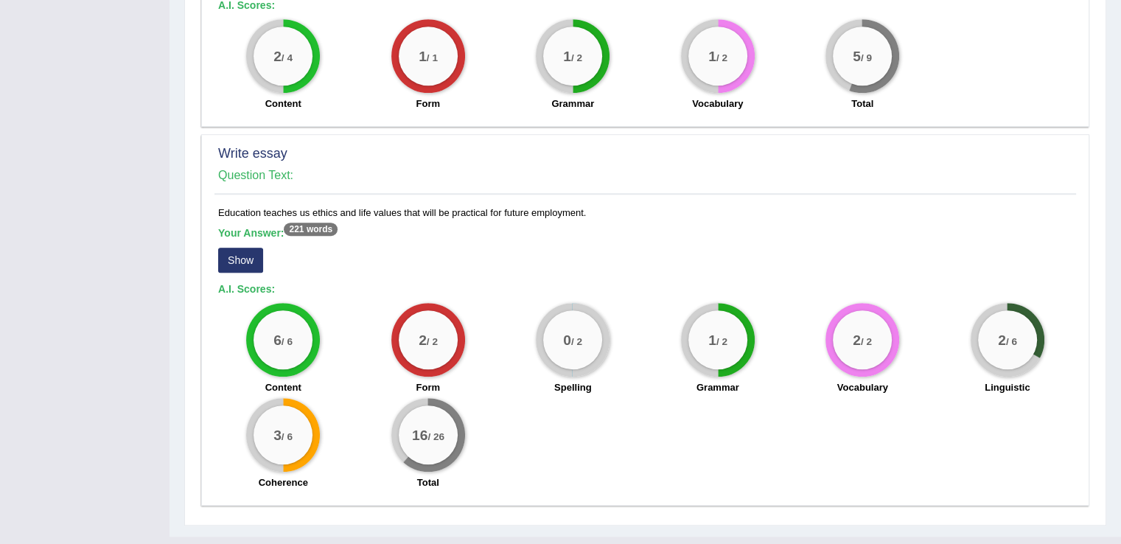
scroll to position [1116, 0]
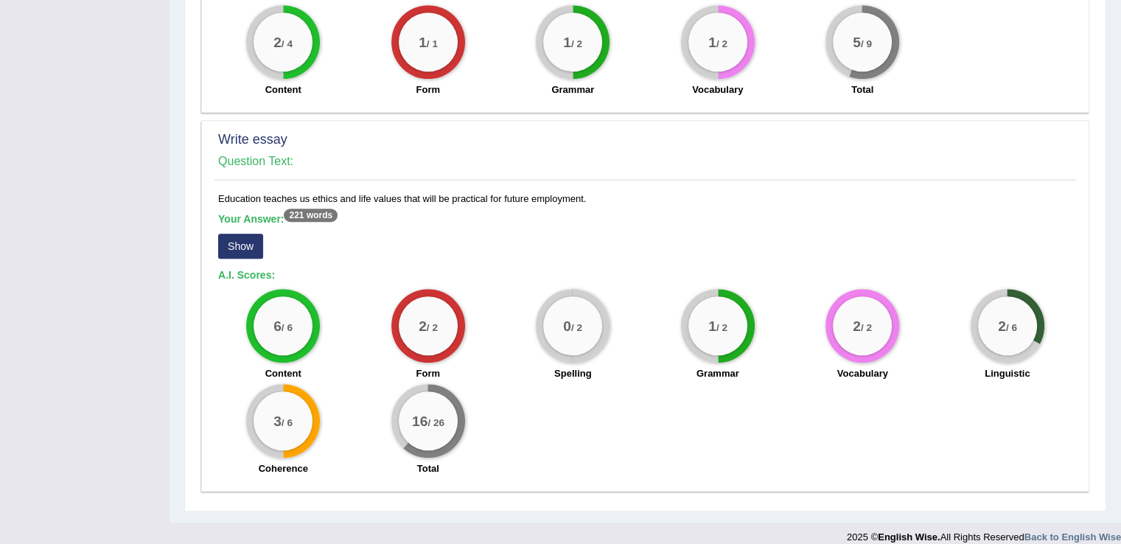
click at [233, 234] on button "Show" at bounding box center [240, 246] width 45 height 25
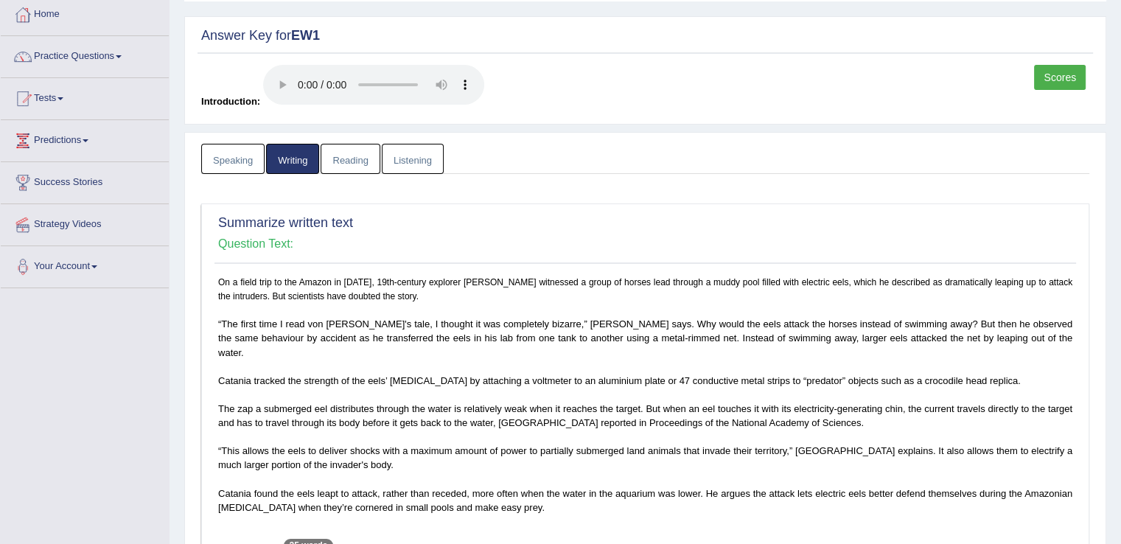
scroll to position [65, 0]
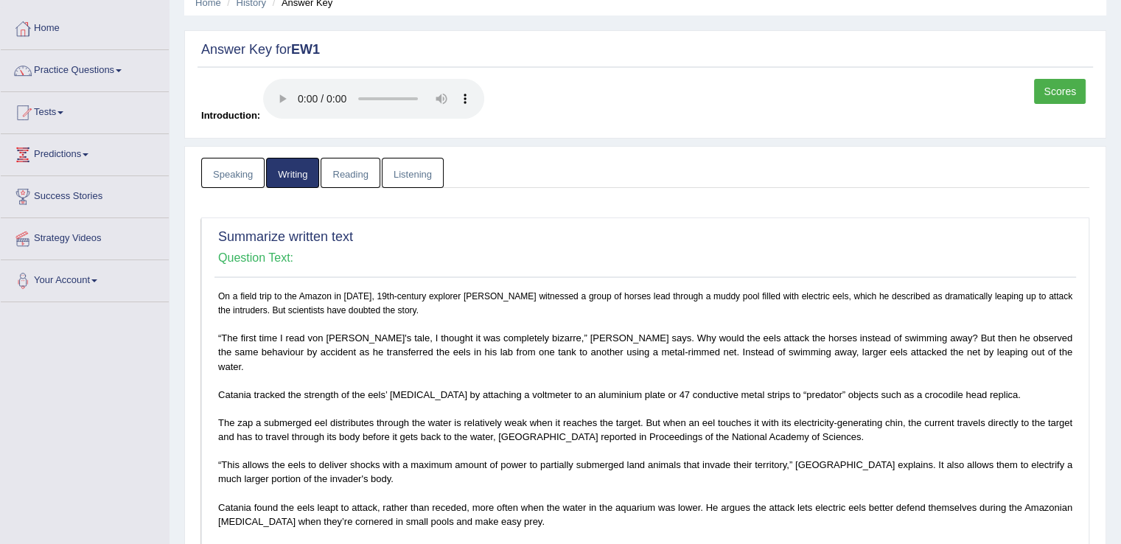
click at [343, 163] on link "Reading" at bounding box center [350, 173] width 59 height 30
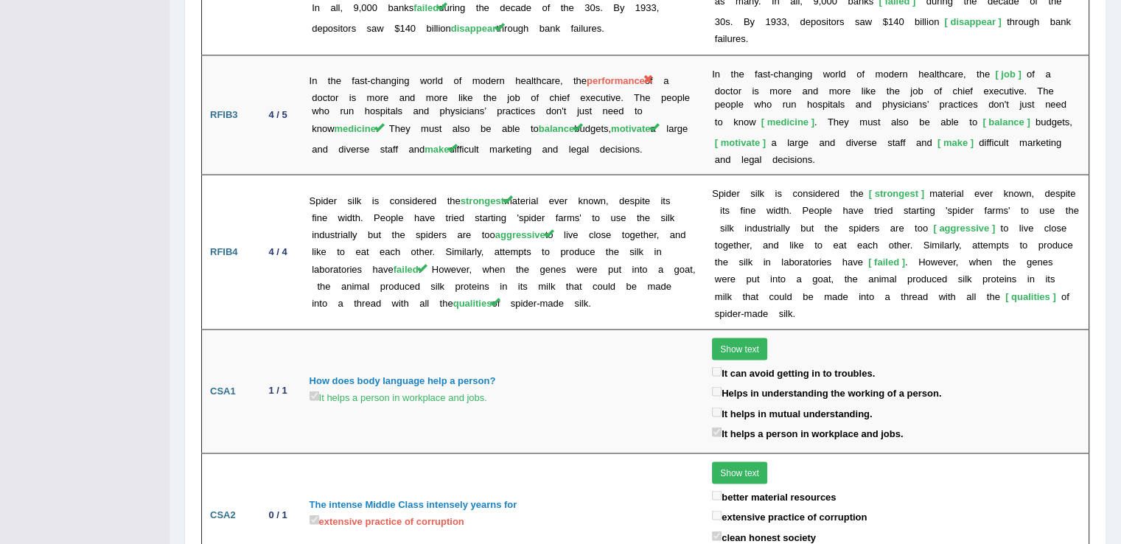
scroll to position [2768, 0]
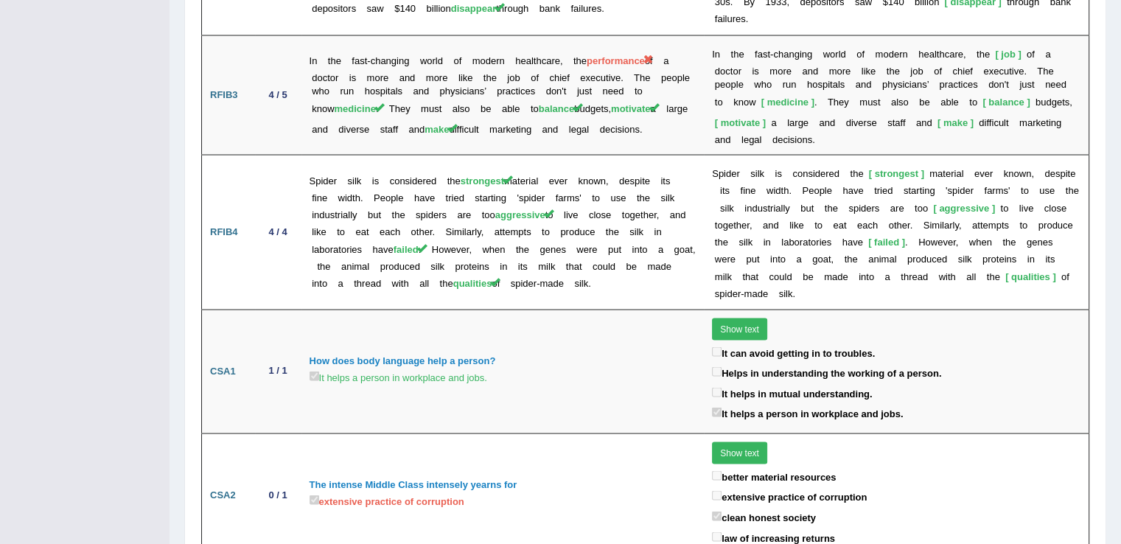
drag, startPoint x: 1120, startPoint y: 461, endPoint x: 1123, endPoint y: 260, distance: 200.5
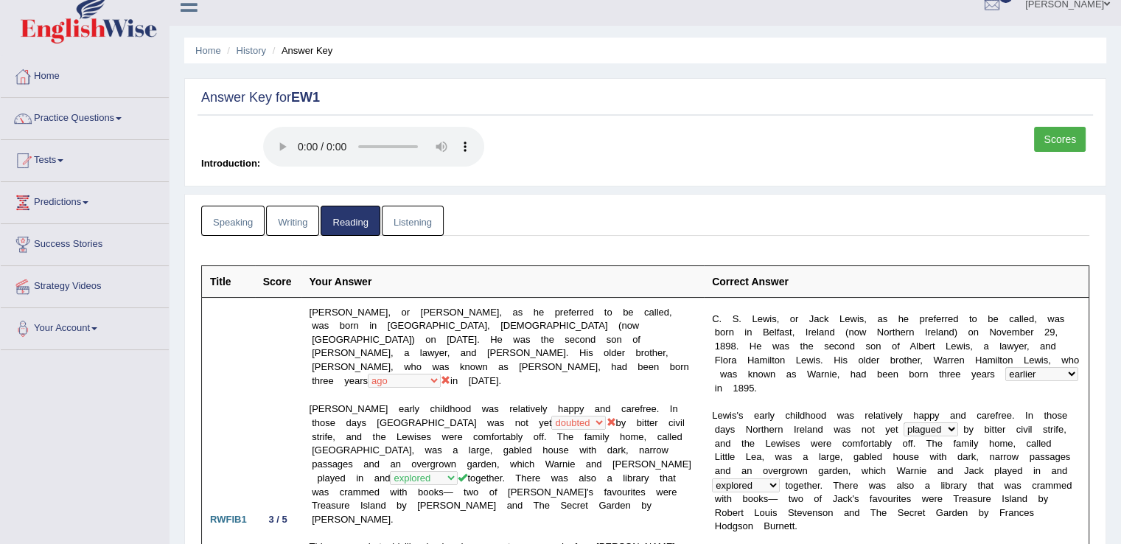
scroll to position [6, 0]
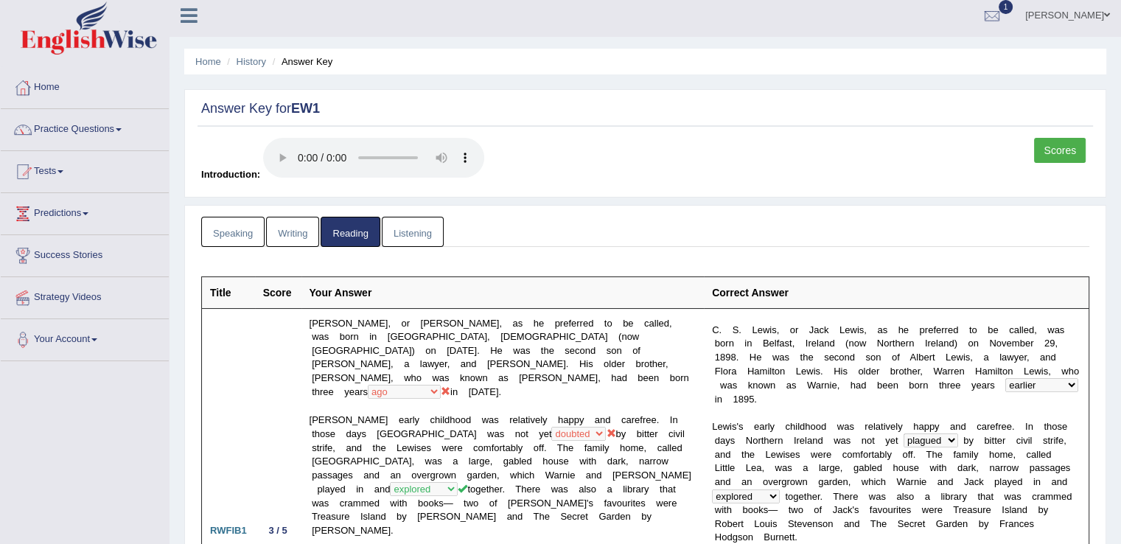
click at [409, 229] on link "Listening" at bounding box center [413, 232] width 62 height 30
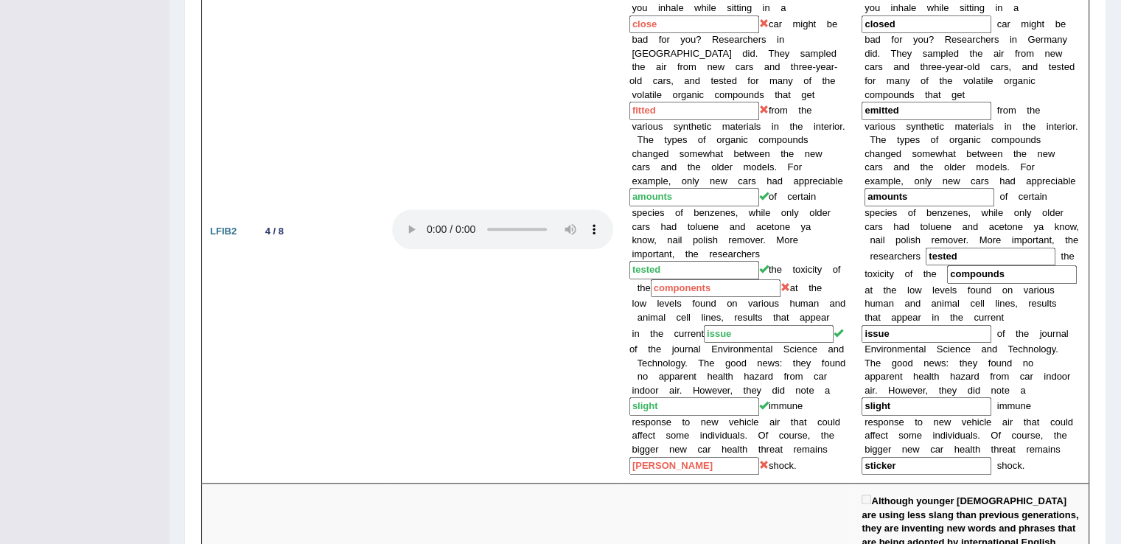
scroll to position [1293, 0]
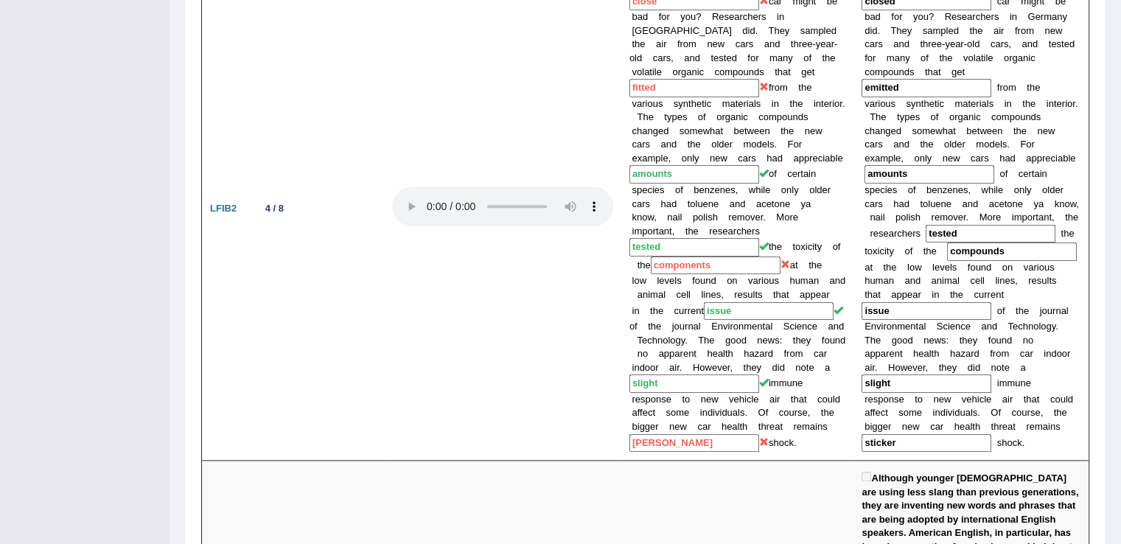
drag, startPoint x: 1120, startPoint y: 209, endPoint x: 1123, endPoint y: 220, distance: 11.4
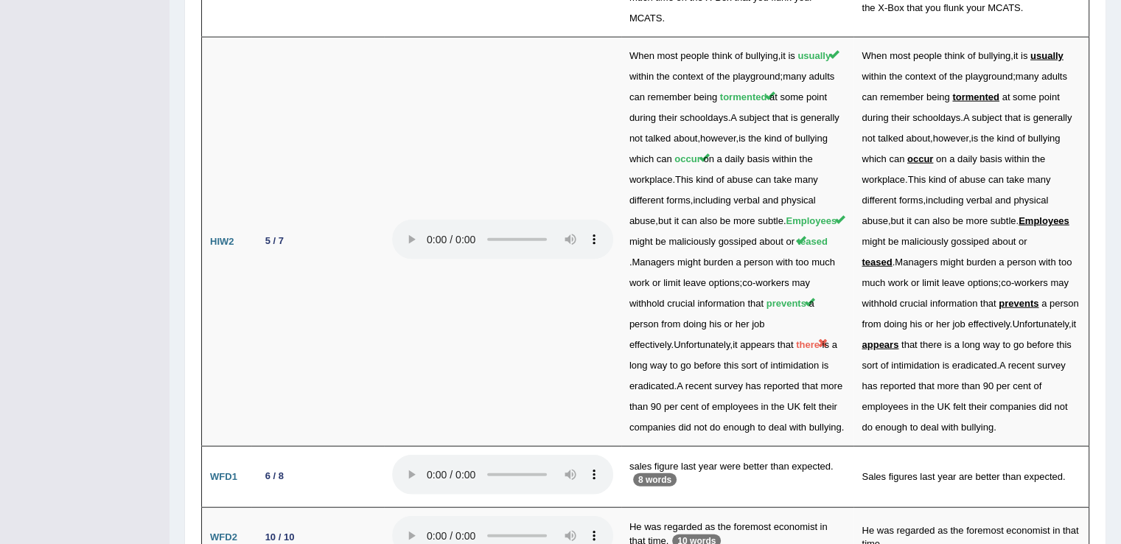
scroll to position [3460, 0]
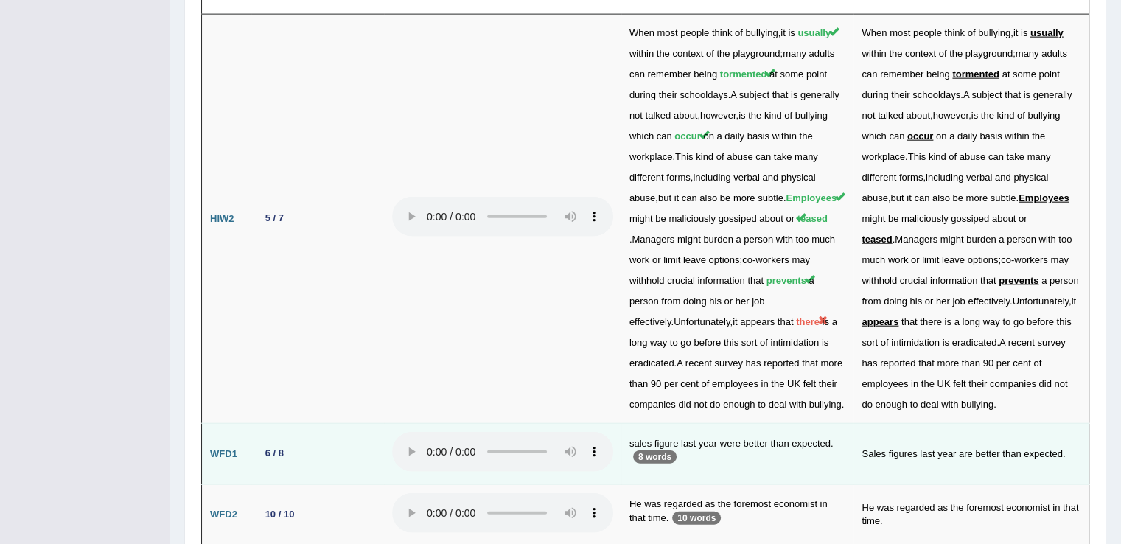
click at [273, 446] on div "6 / 8" at bounding box center [274, 453] width 30 height 15
click at [722, 424] on td "sales figure last year were better than expected. 8 words" at bounding box center [737, 454] width 233 height 61
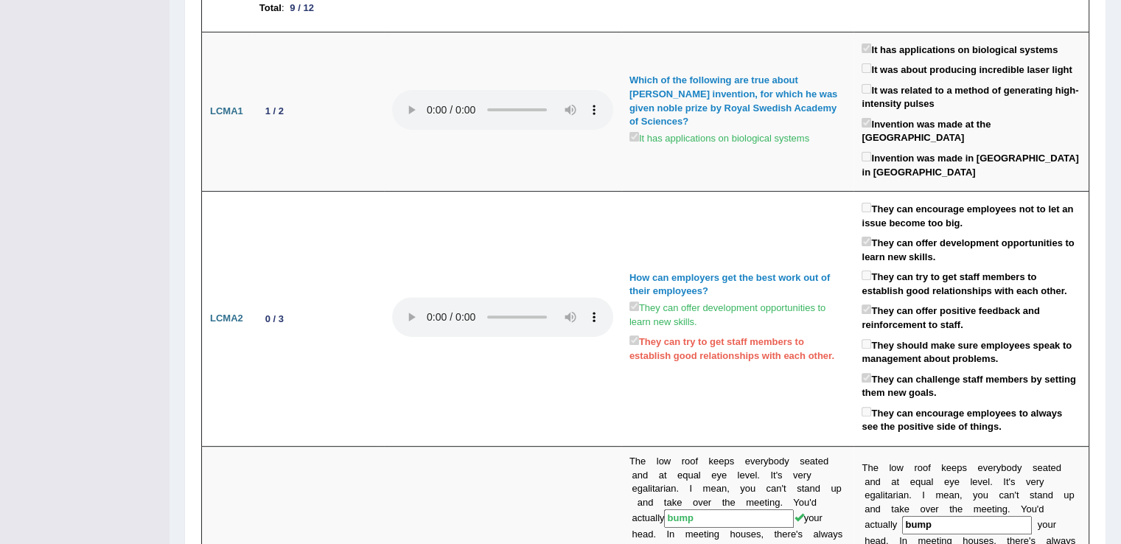
scroll to position [0, 0]
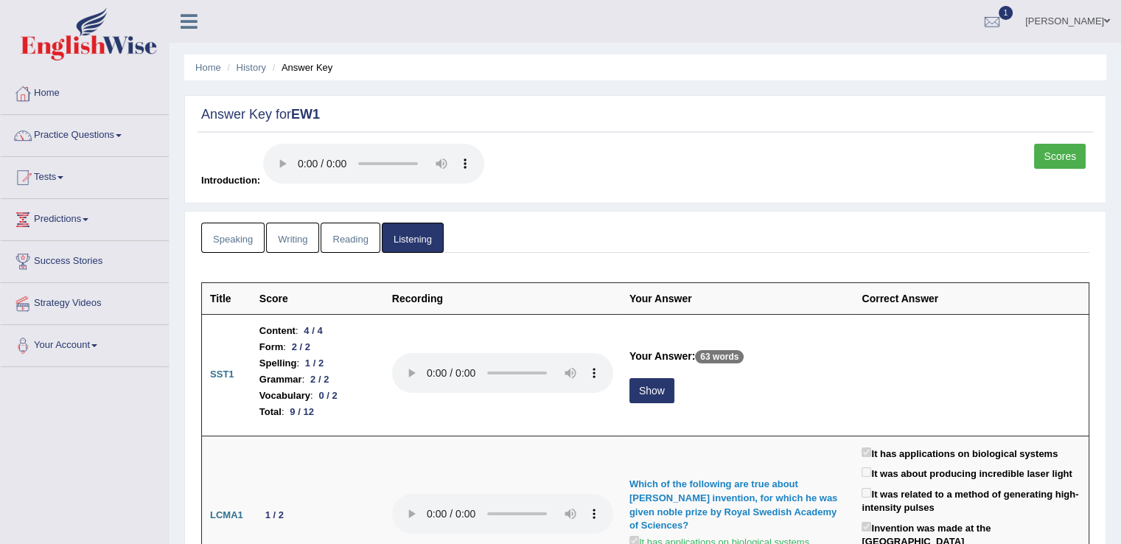
click at [1047, 151] on link "Scores" at bounding box center [1060, 156] width 52 height 25
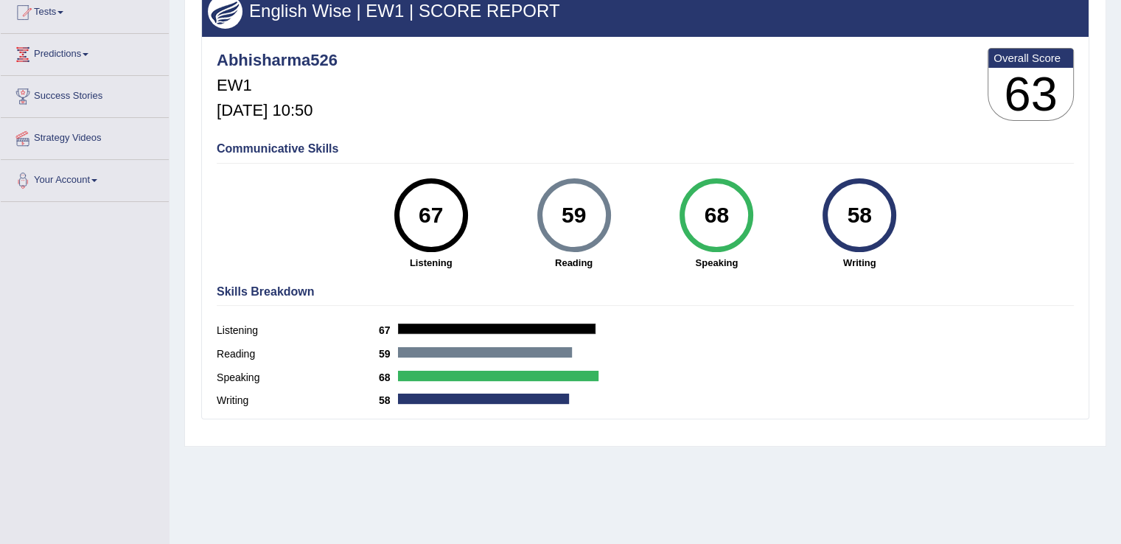
scroll to position [175, 0]
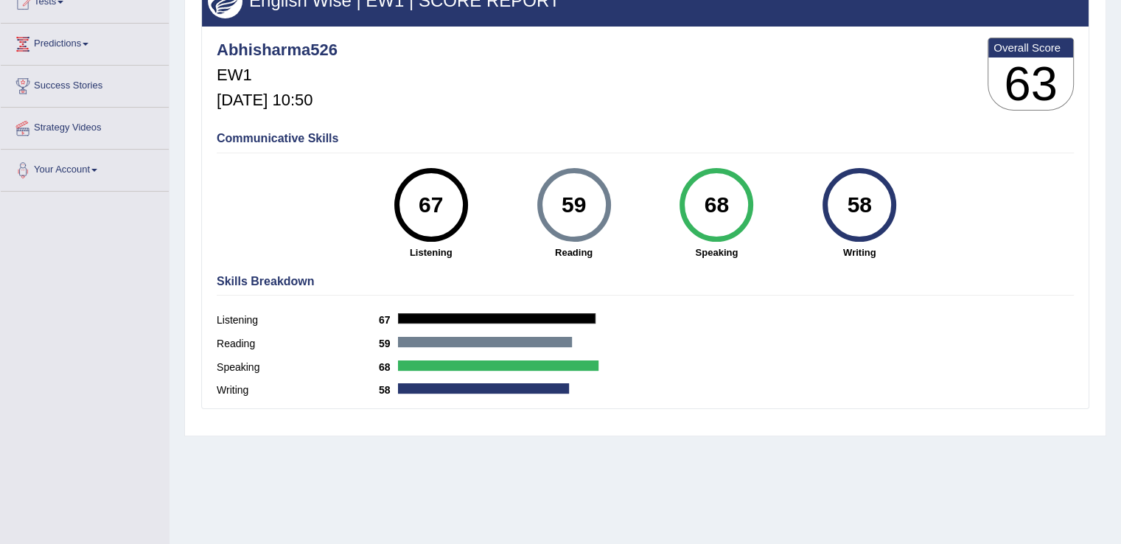
click at [1120, 270] on html "Toggle navigation Home Practice Questions Speaking Practice Read Aloud Repeat S…" at bounding box center [560, 97] width 1121 height 544
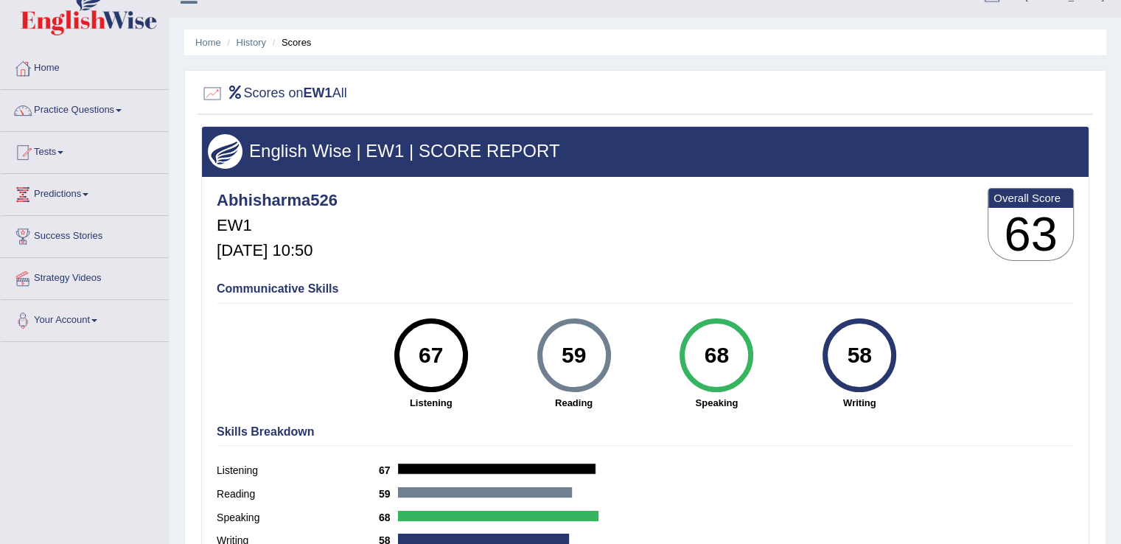
scroll to position [20, 0]
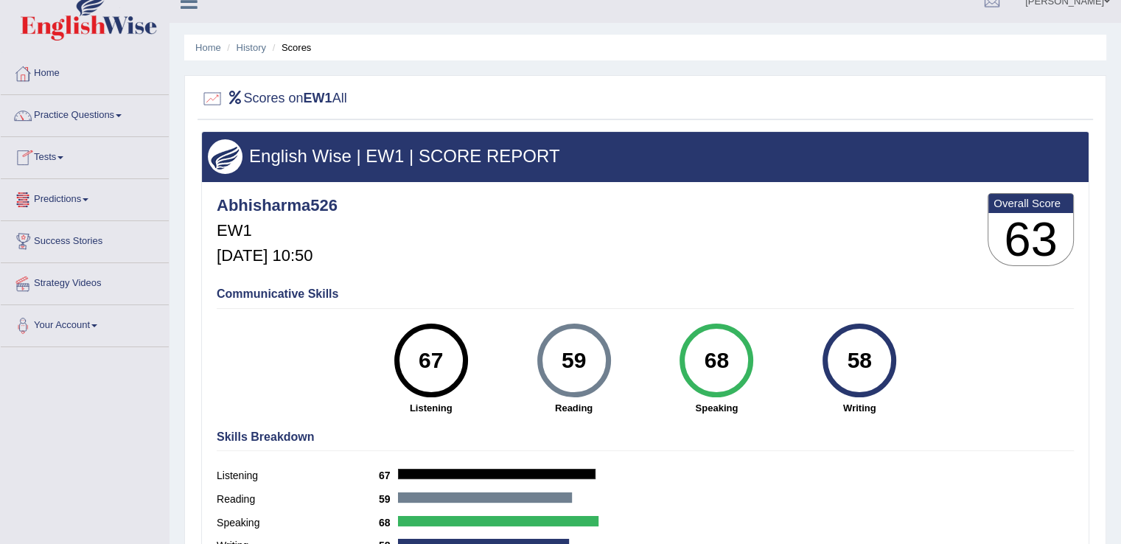
click at [62, 155] on link "Tests" at bounding box center [85, 155] width 168 height 37
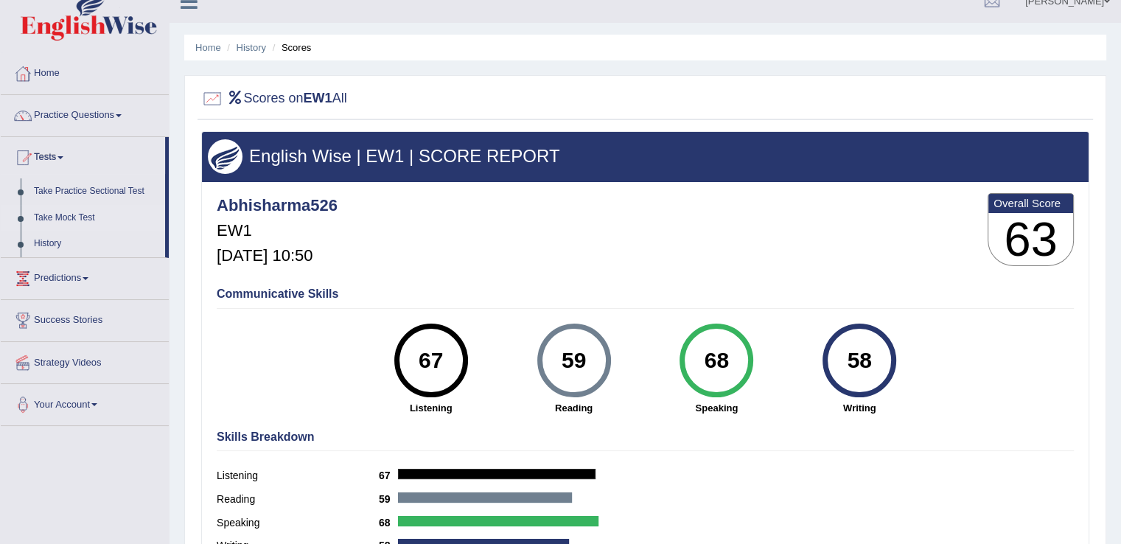
click at [65, 211] on link "Take Mock Test" at bounding box center [96, 218] width 138 height 27
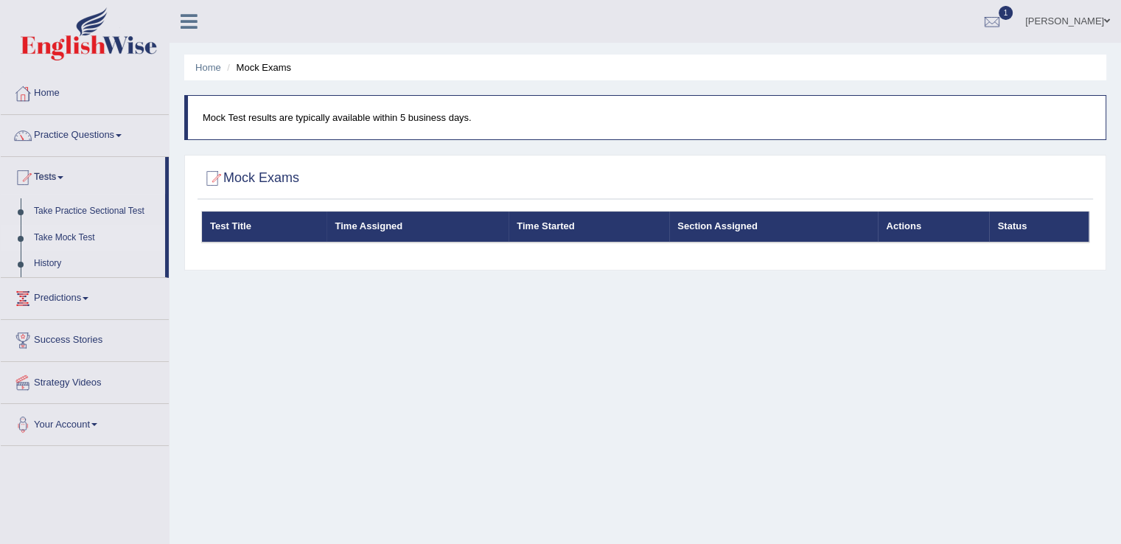
click at [68, 234] on link "Take Mock Test" at bounding box center [96, 238] width 138 height 27
click at [50, 266] on link "History" at bounding box center [96, 264] width 138 height 27
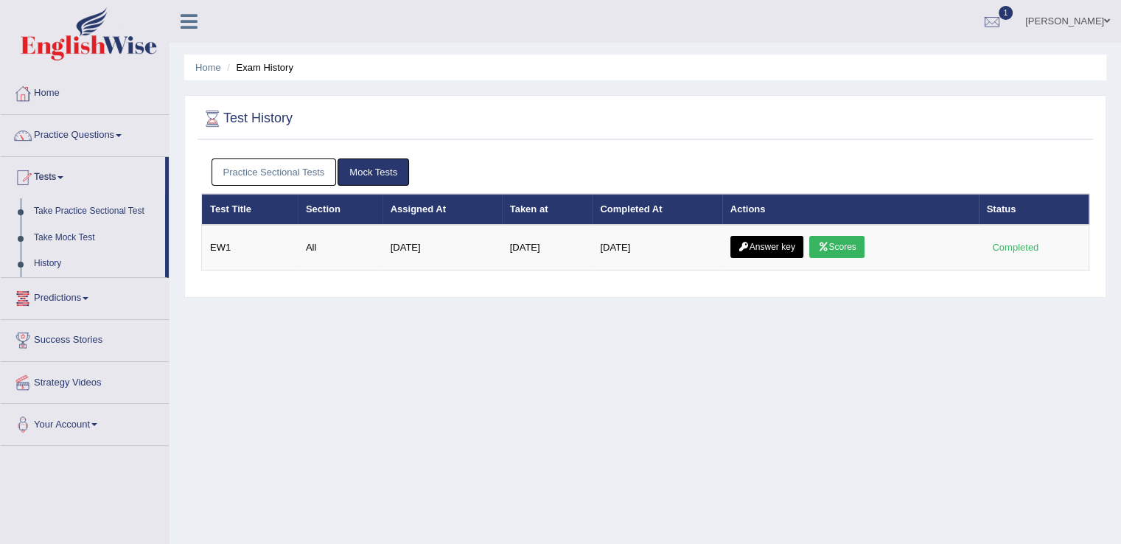
click at [770, 242] on link "Answer key" at bounding box center [766, 247] width 73 height 22
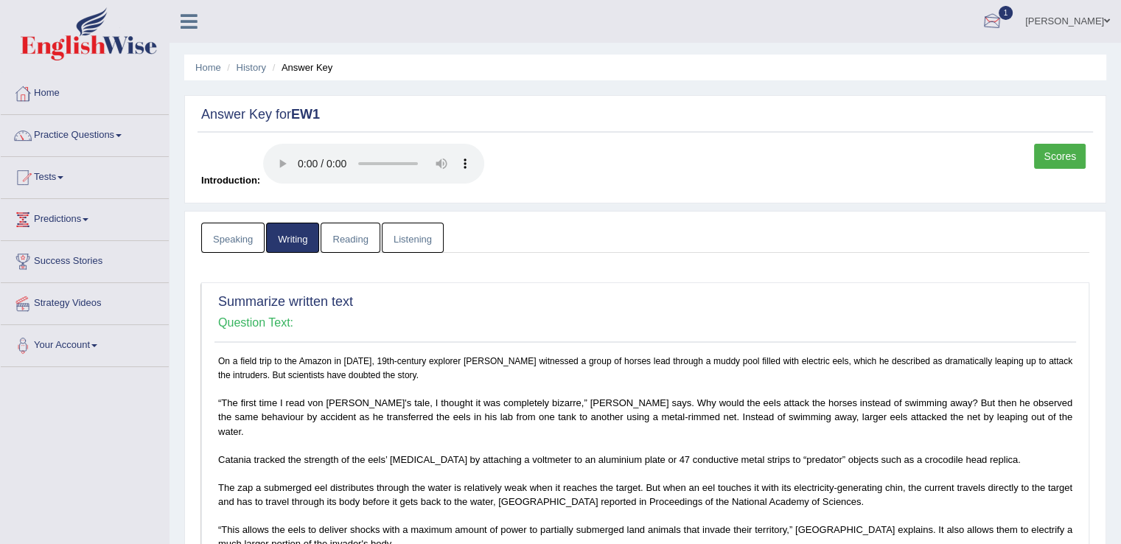
click at [996, 17] on div at bounding box center [992, 22] width 22 height 22
click at [901, 74] on span "Exam evaluated" at bounding box center [903, 74] width 196 height 12
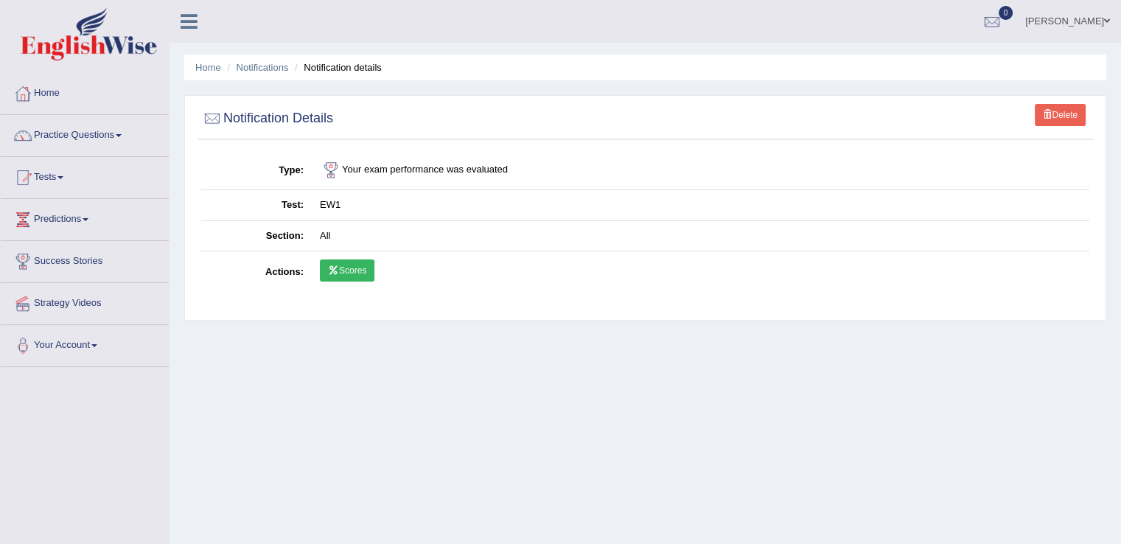
click at [340, 262] on link "Scores" at bounding box center [347, 270] width 55 height 22
click at [360, 263] on link "Scores" at bounding box center [347, 270] width 55 height 22
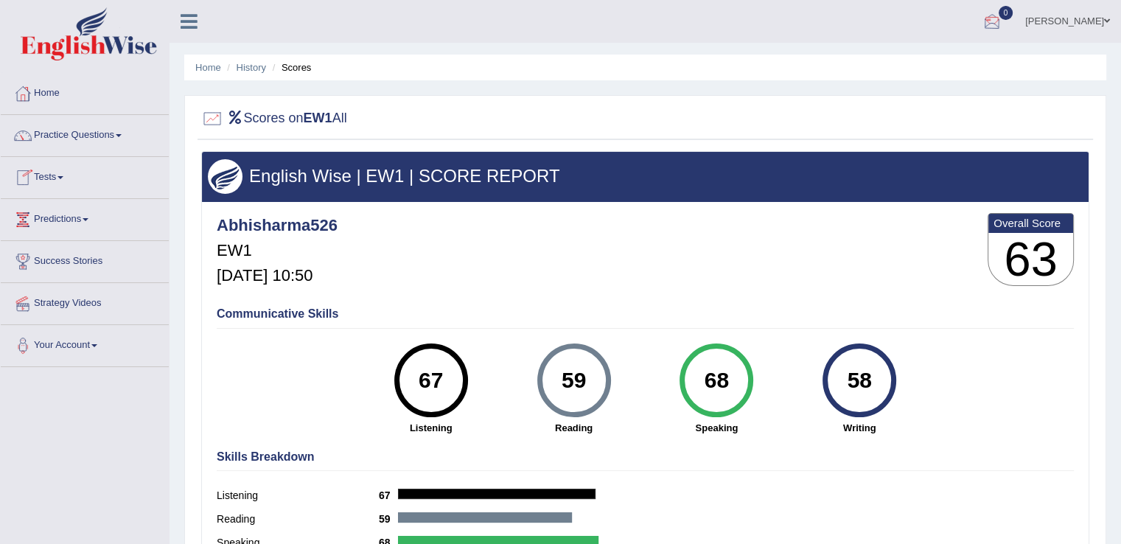
click at [991, 15] on div at bounding box center [992, 22] width 22 height 22
click at [882, 63] on strong "See All Alerts" at bounding box center [899, 62] width 66 height 12
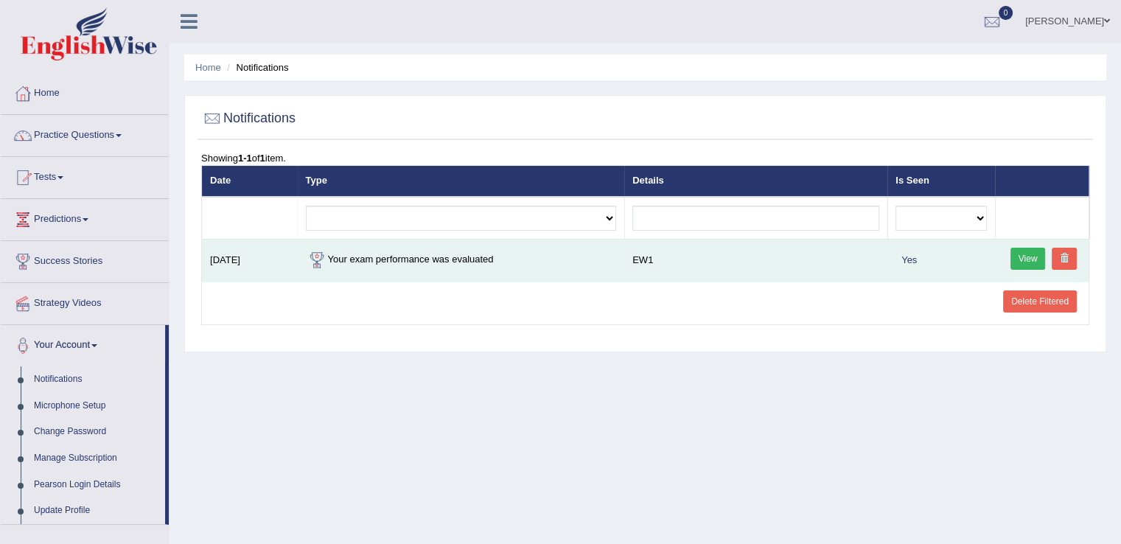
click at [421, 258] on td "Your exam performance was evaluated" at bounding box center [461, 260] width 327 height 43
click at [1031, 253] on link "View" at bounding box center [1027, 259] width 35 height 22
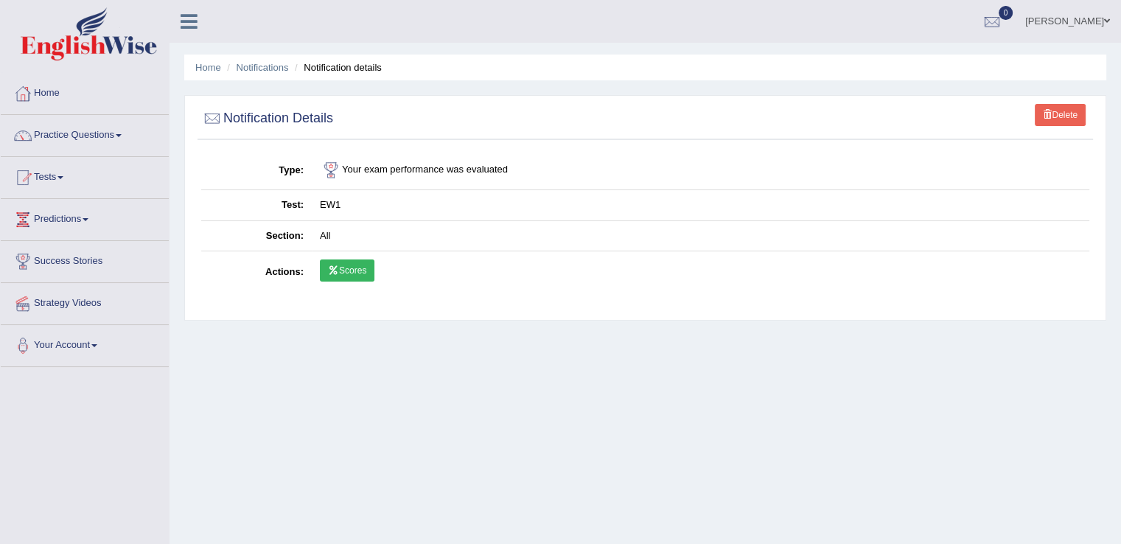
click at [340, 270] on link "Scores" at bounding box center [347, 270] width 55 height 22
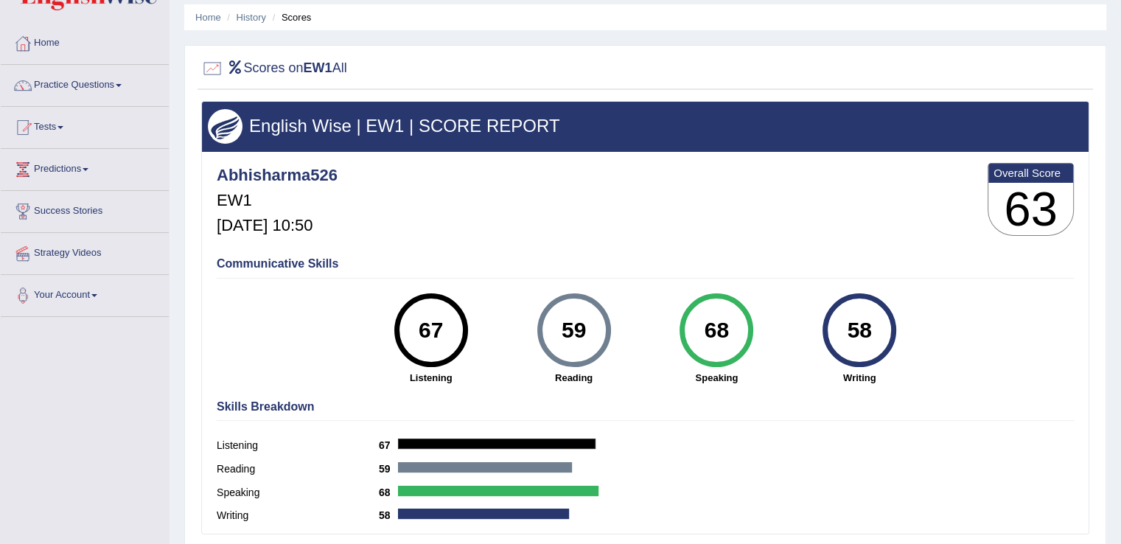
scroll to position [11, 0]
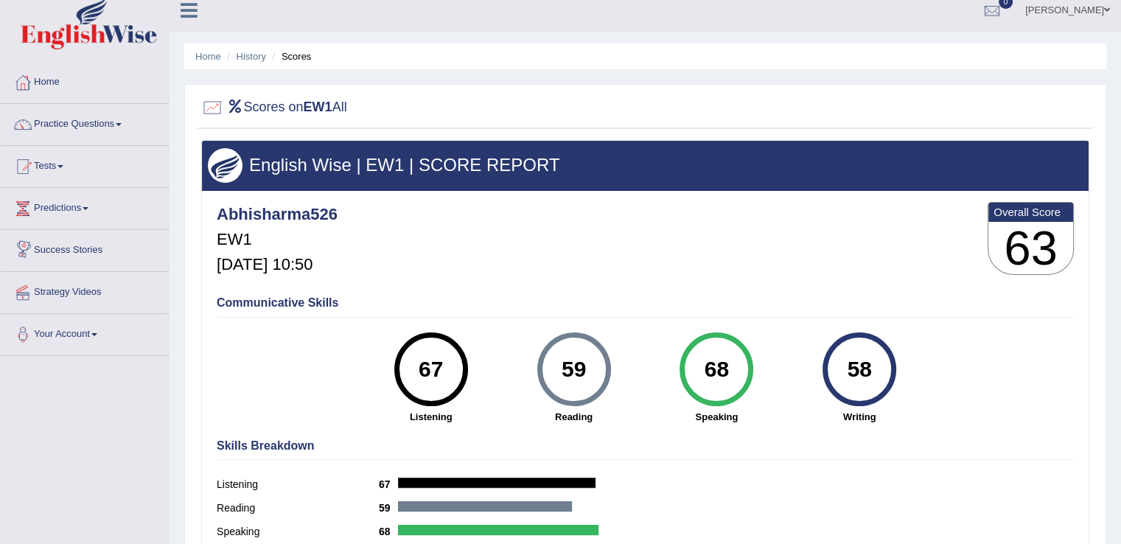
click at [80, 250] on link "Success Stories" at bounding box center [85, 248] width 168 height 37
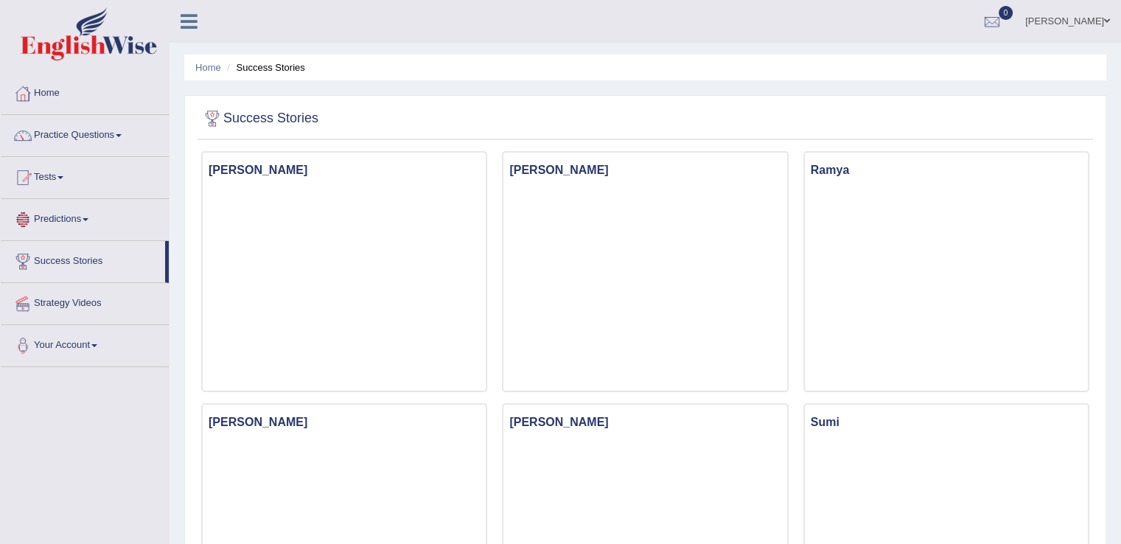
click at [225, 169] on h3 "[PERSON_NAME]" at bounding box center [344, 170] width 283 height 21
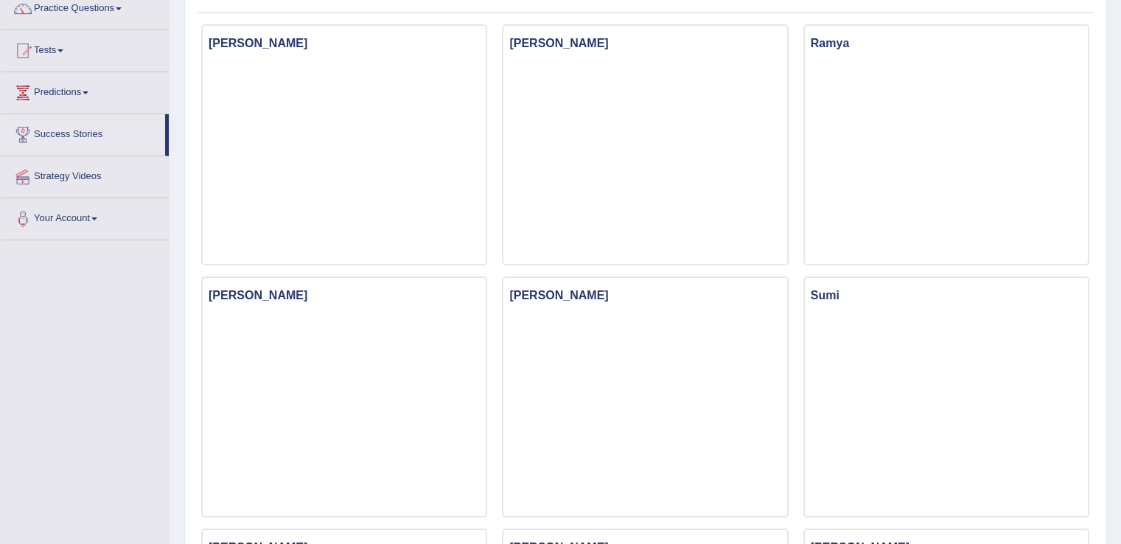
scroll to position [219, 0]
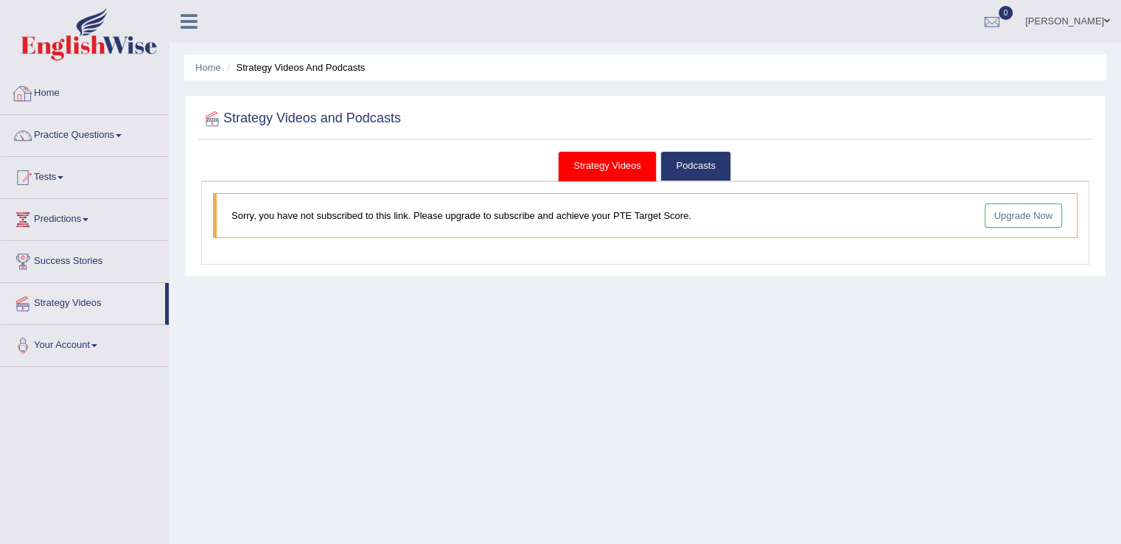
click at [53, 92] on link "Home" at bounding box center [85, 91] width 168 height 37
